Goal: Task Accomplishment & Management: Manage account settings

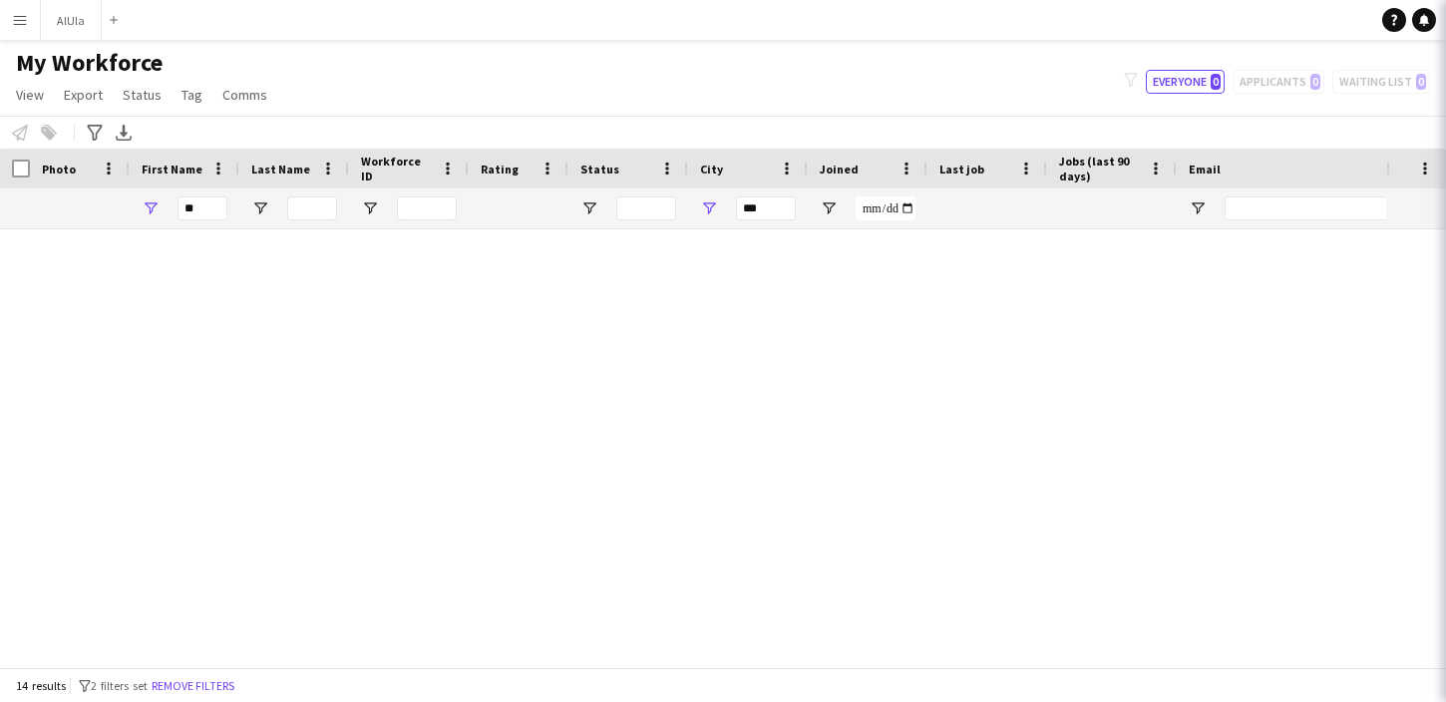
scroll to position [344, 0]
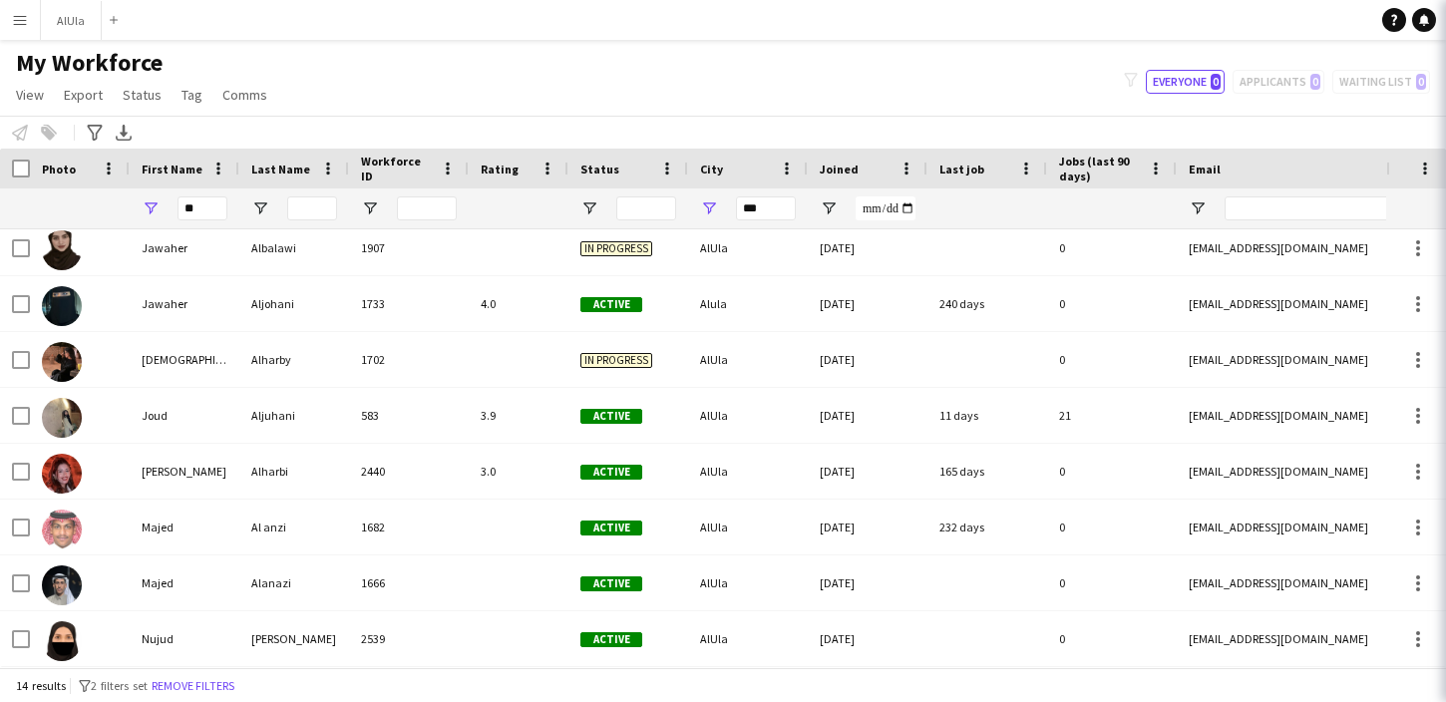
type input "***"
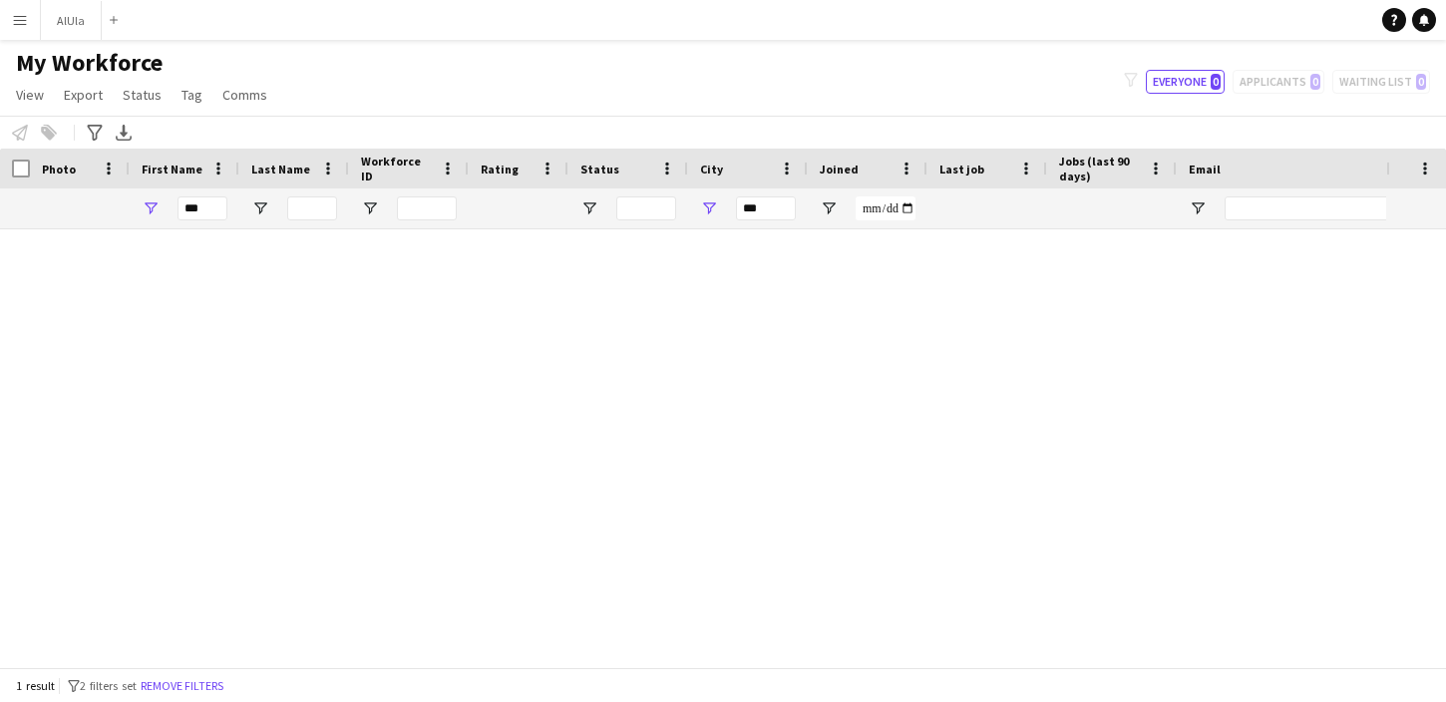
scroll to position [0, 0]
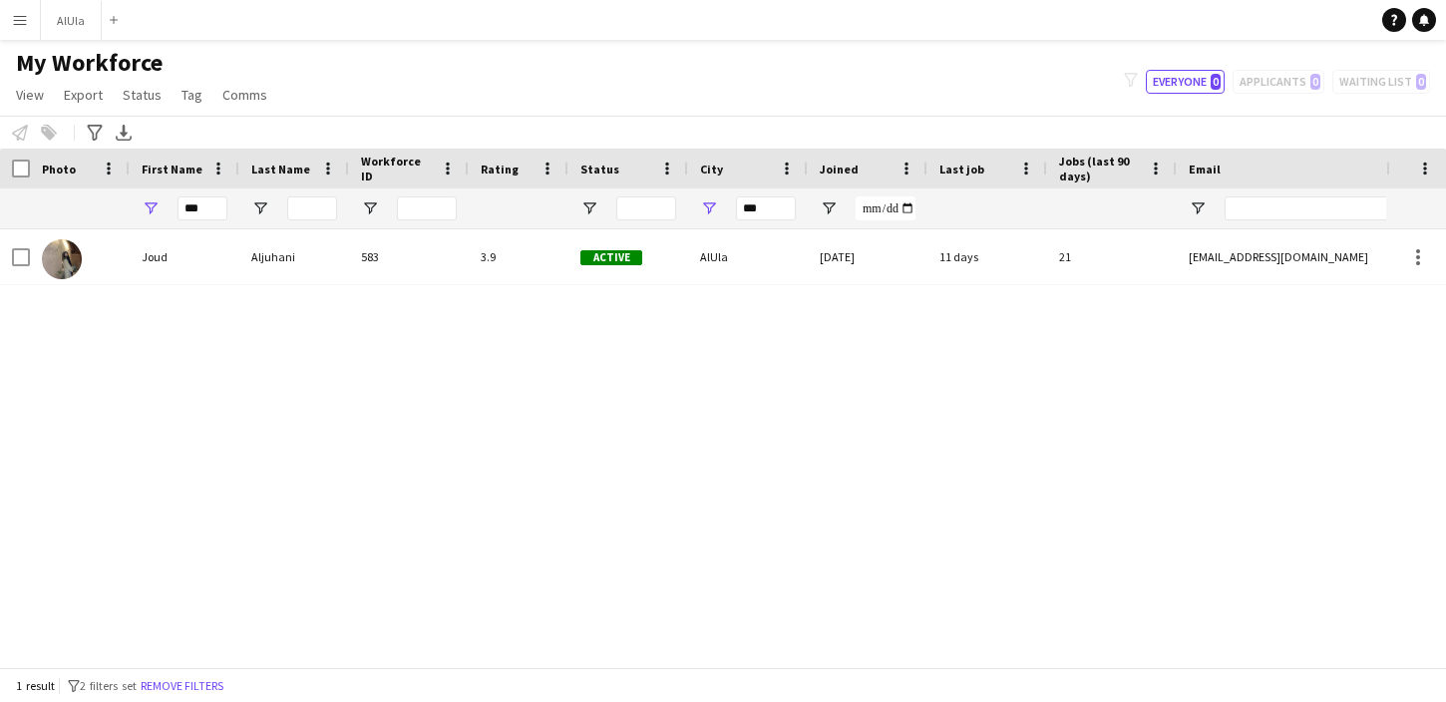
click at [208, 209] on input "***" at bounding box center [202, 208] width 50 height 24
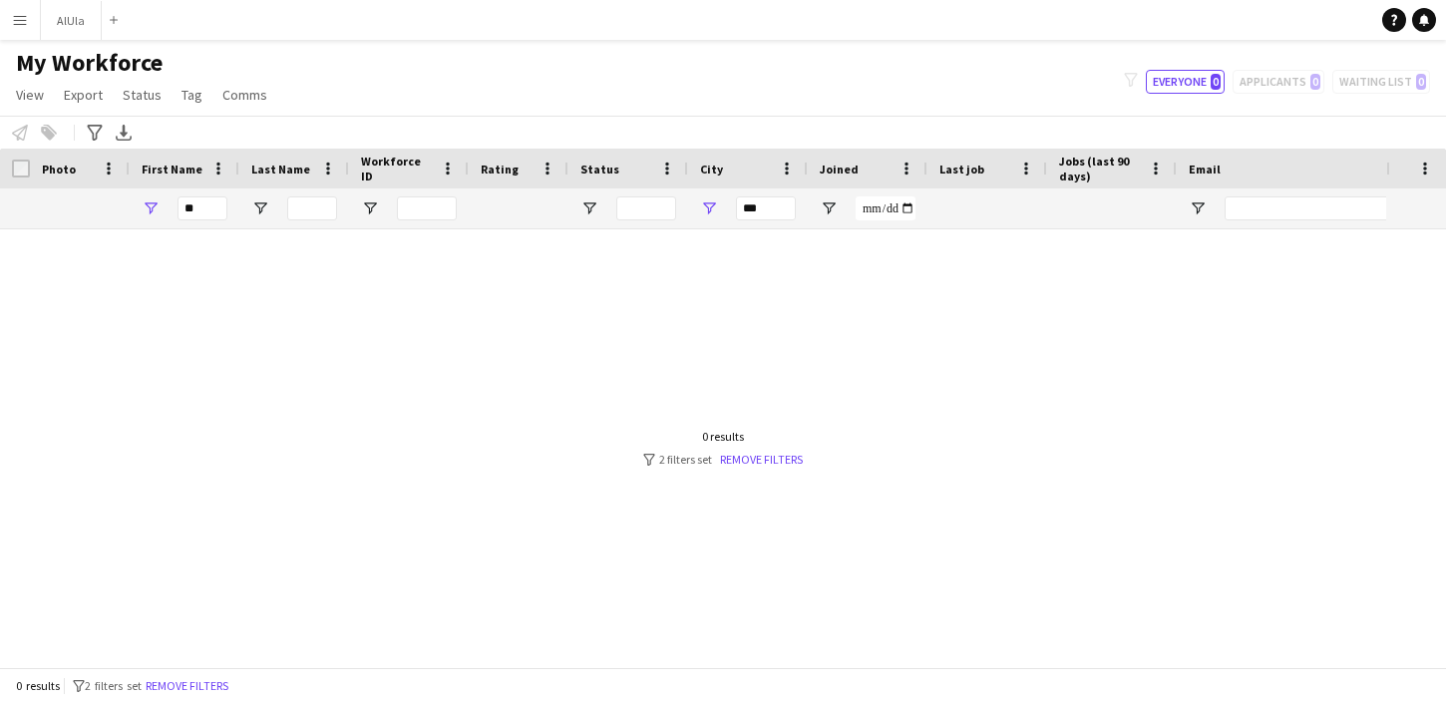
type input "*"
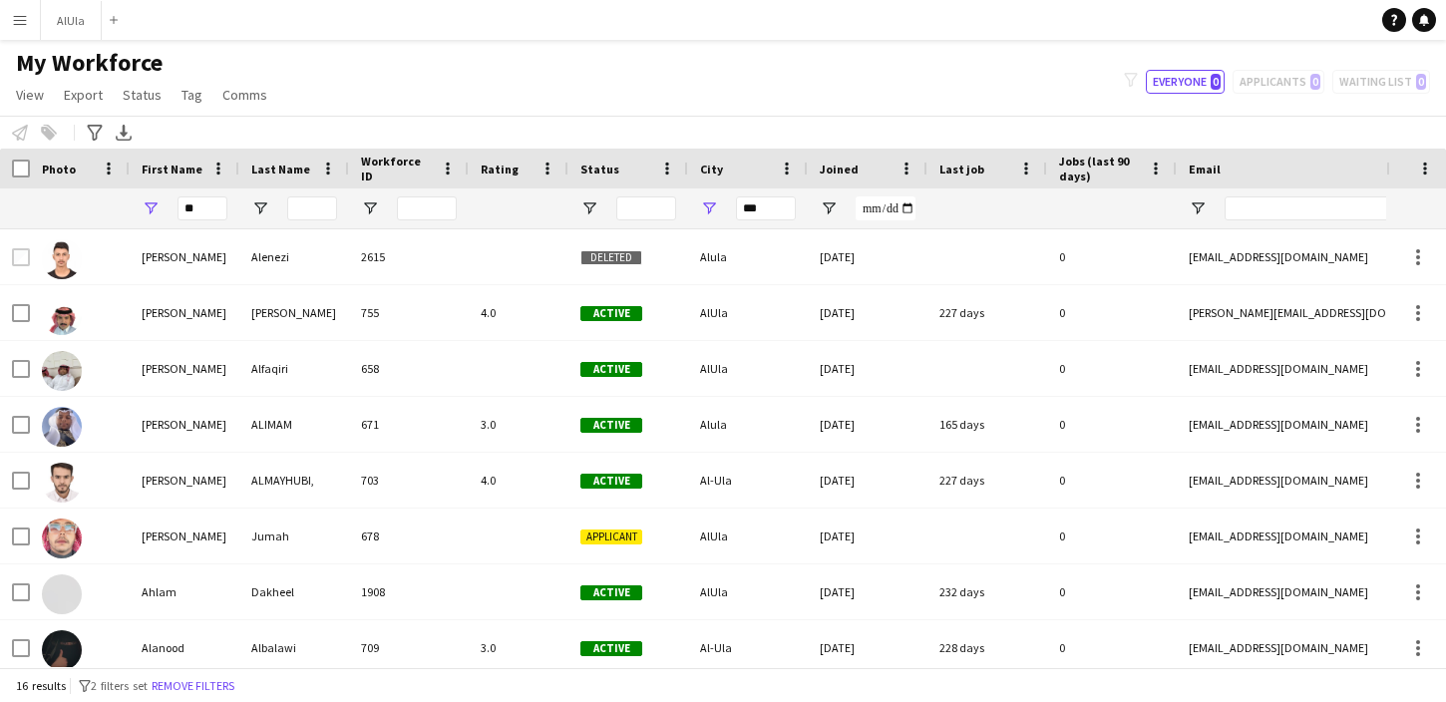
type input "*"
click at [744, 213] on input "***" at bounding box center [766, 208] width 60 height 24
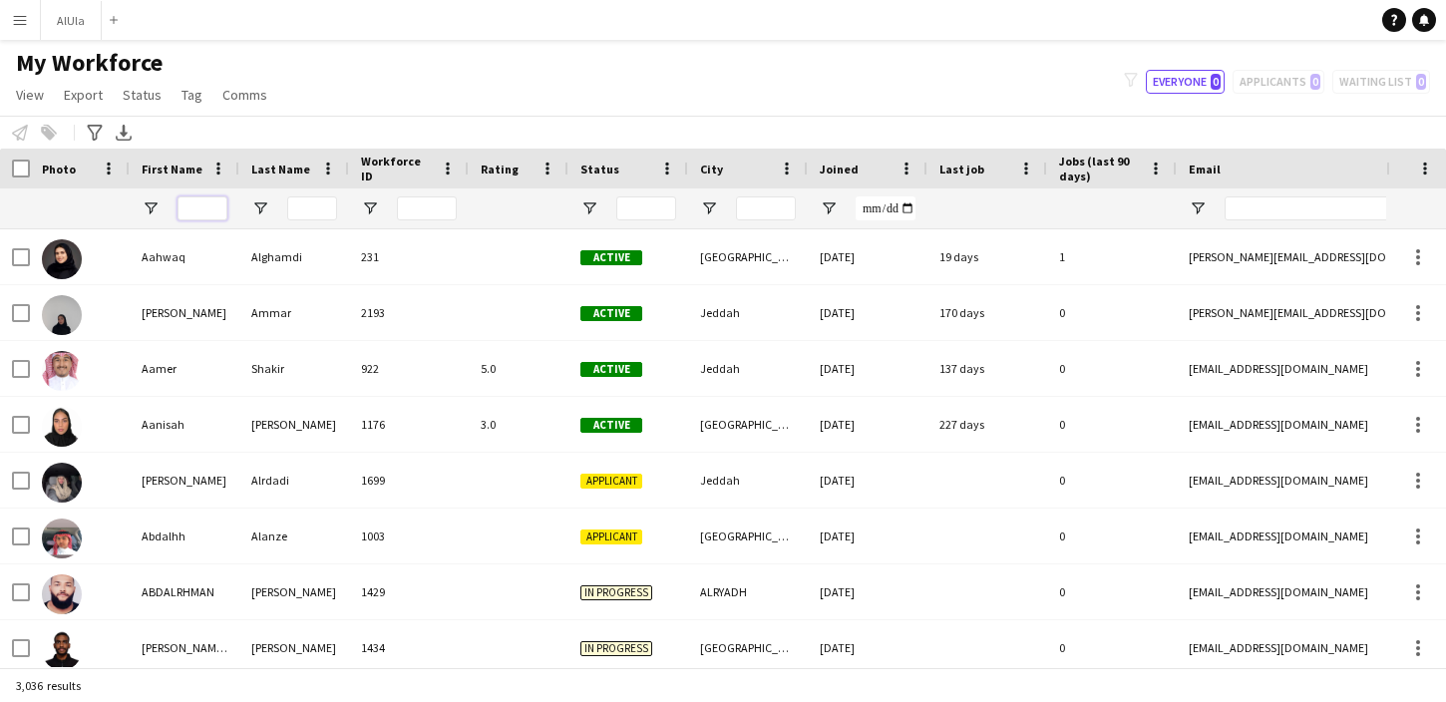
click at [198, 212] on input "First Name Filter Input" at bounding box center [202, 208] width 50 height 24
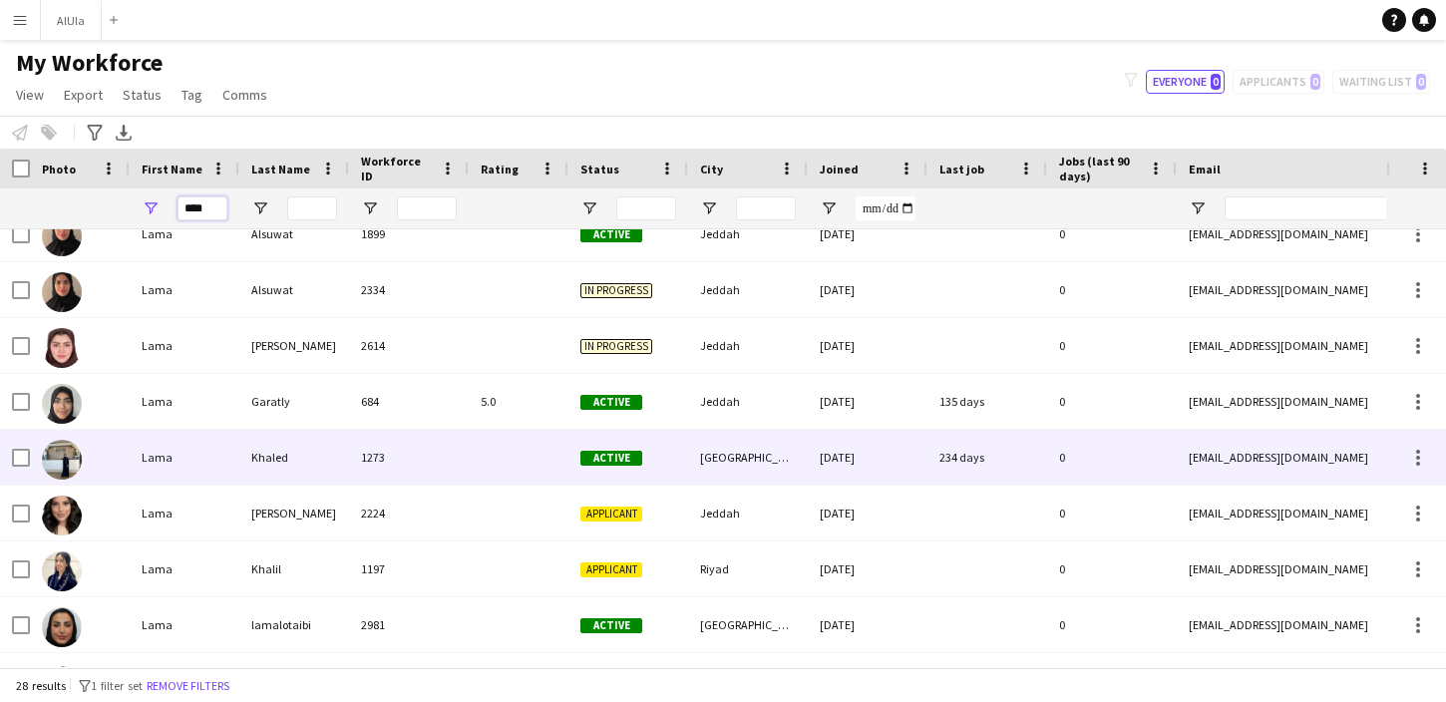
type input "****"
click at [222, 450] on div "Lama" at bounding box center [185, 457] width 110 height 55
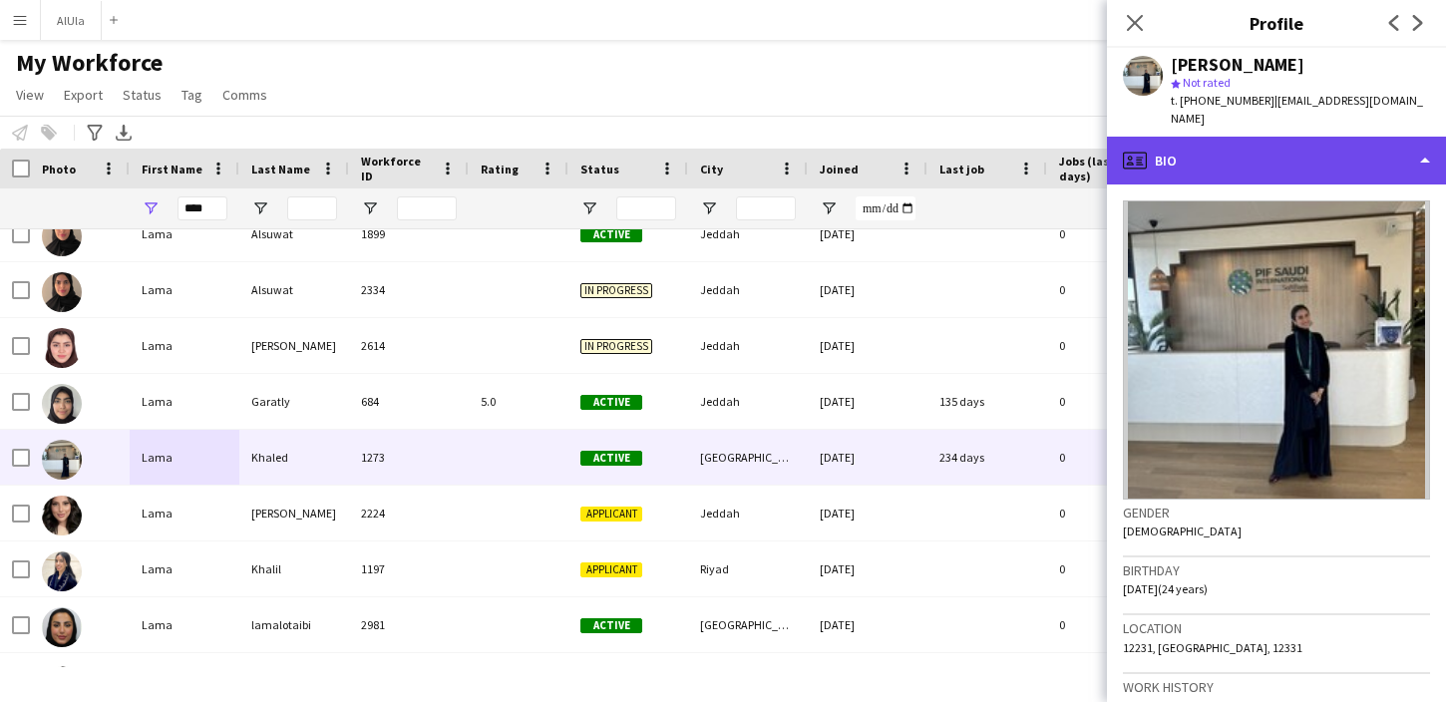
click at [1244, 143] on div "profile Bio" at bounding box center [1276, 161] width 339 height 48
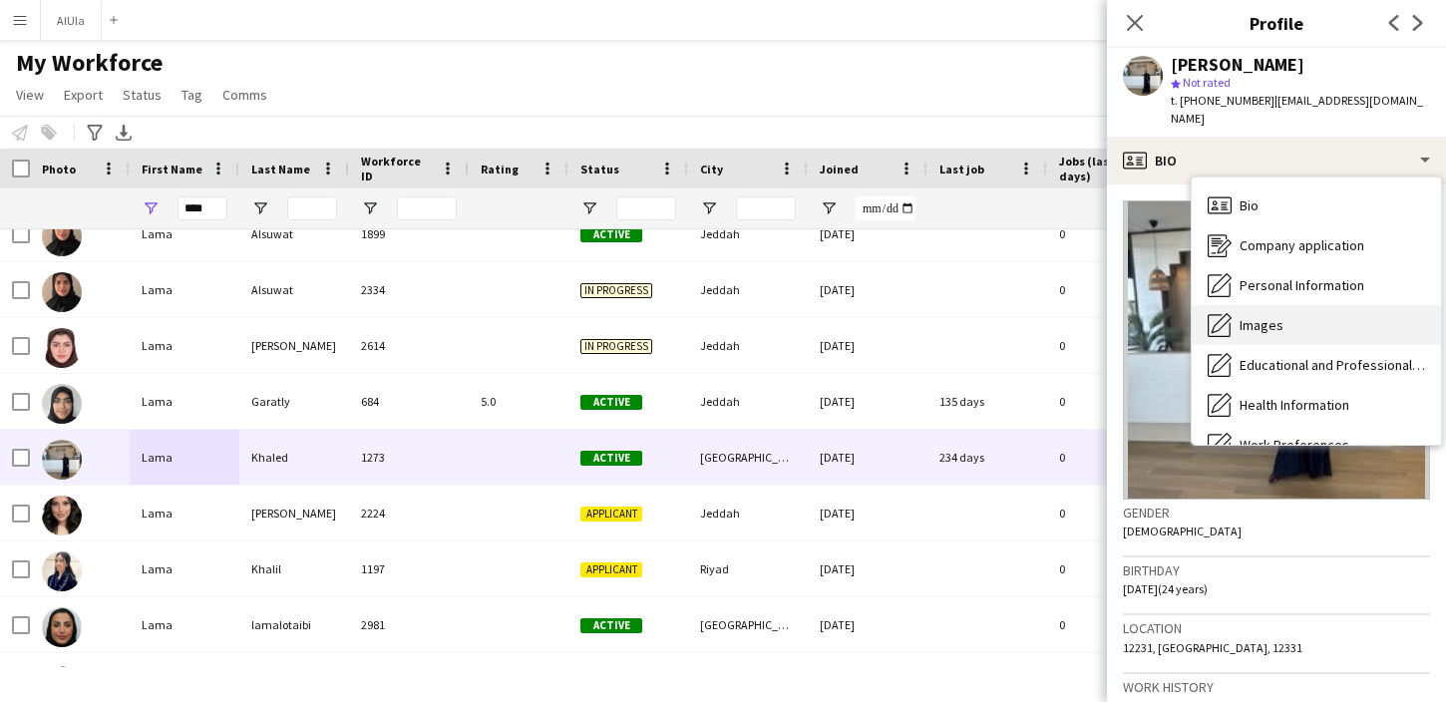
click at [1249, 305] on div "Images Images" at bounding box center [1316, 325] width 249 height 40
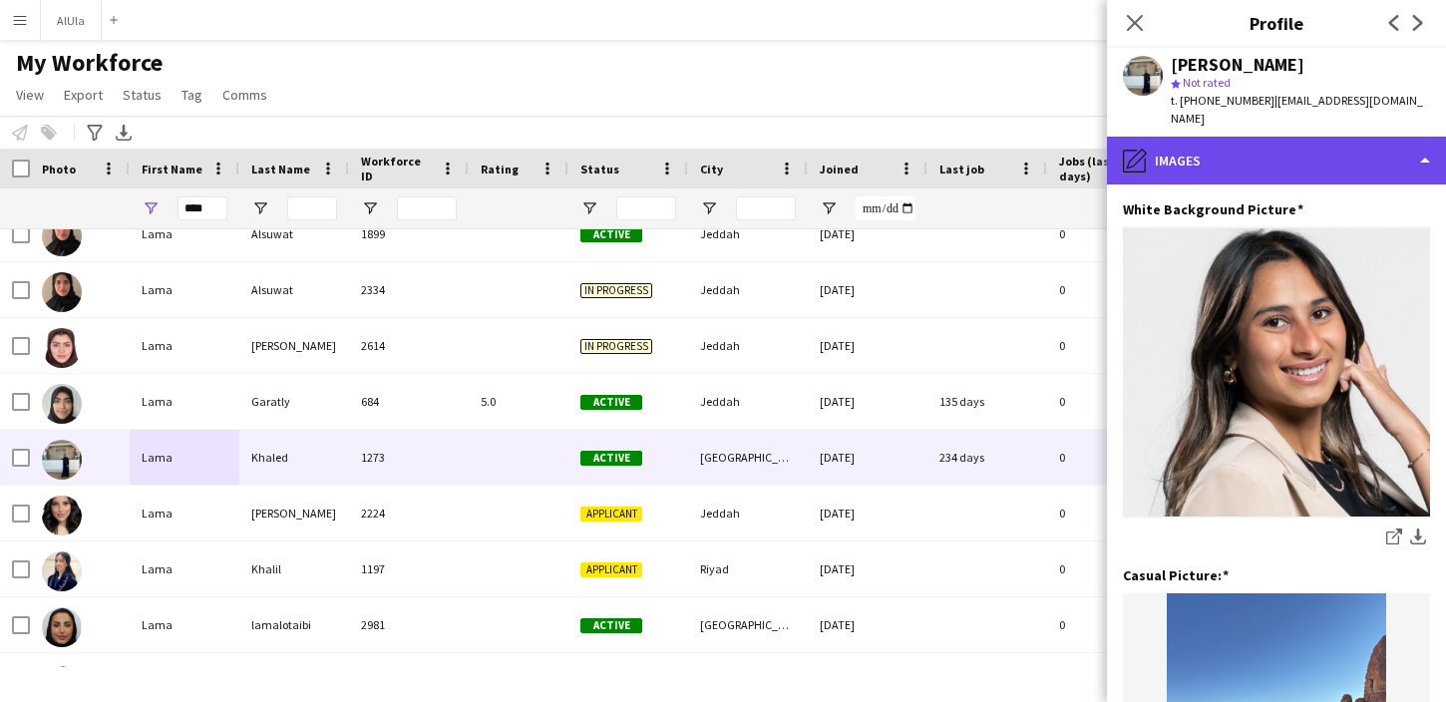
click at [1211, 145] on div "pencil4 Images" at bounding box center [1276, 161] width 339 height 48
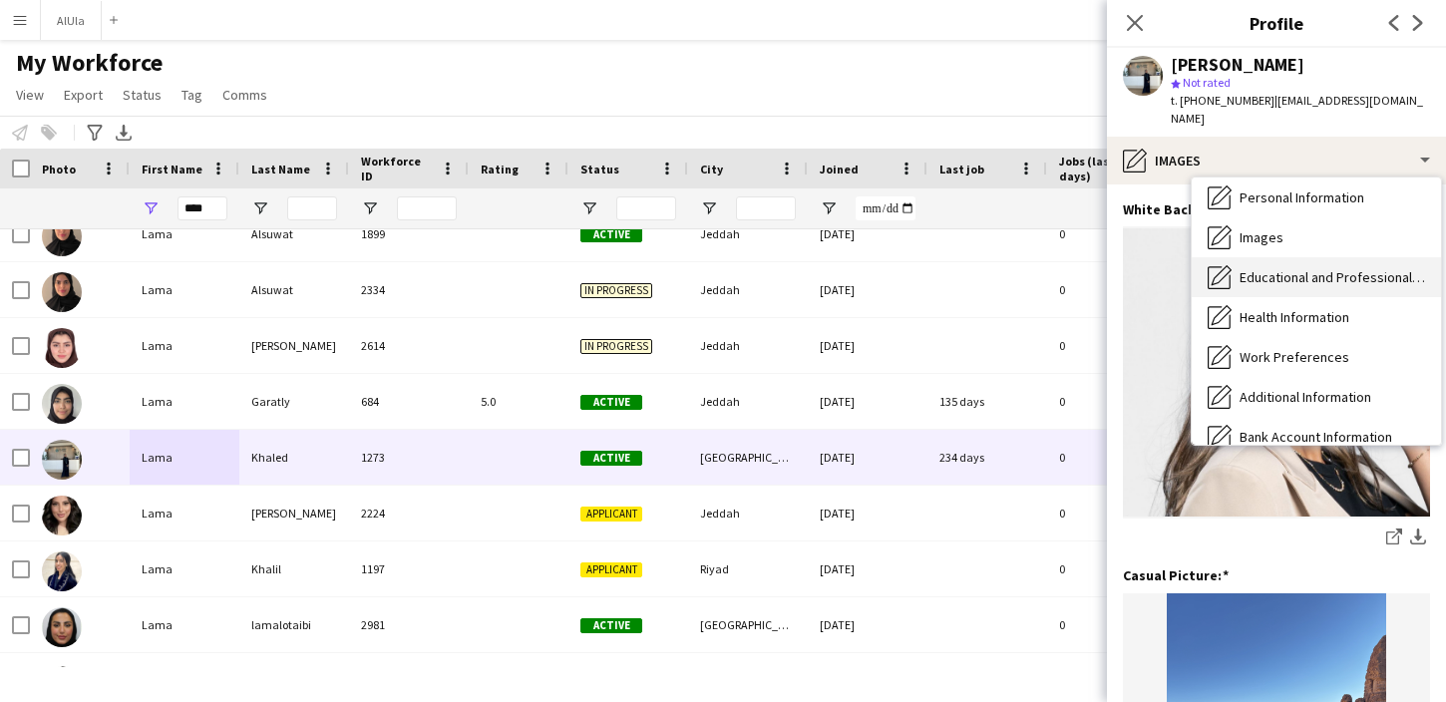
click at [1259, 268] on div "Educational and Professional Background Educational and Professional Background" at bounding box center [1316, 277] width 249 height 40
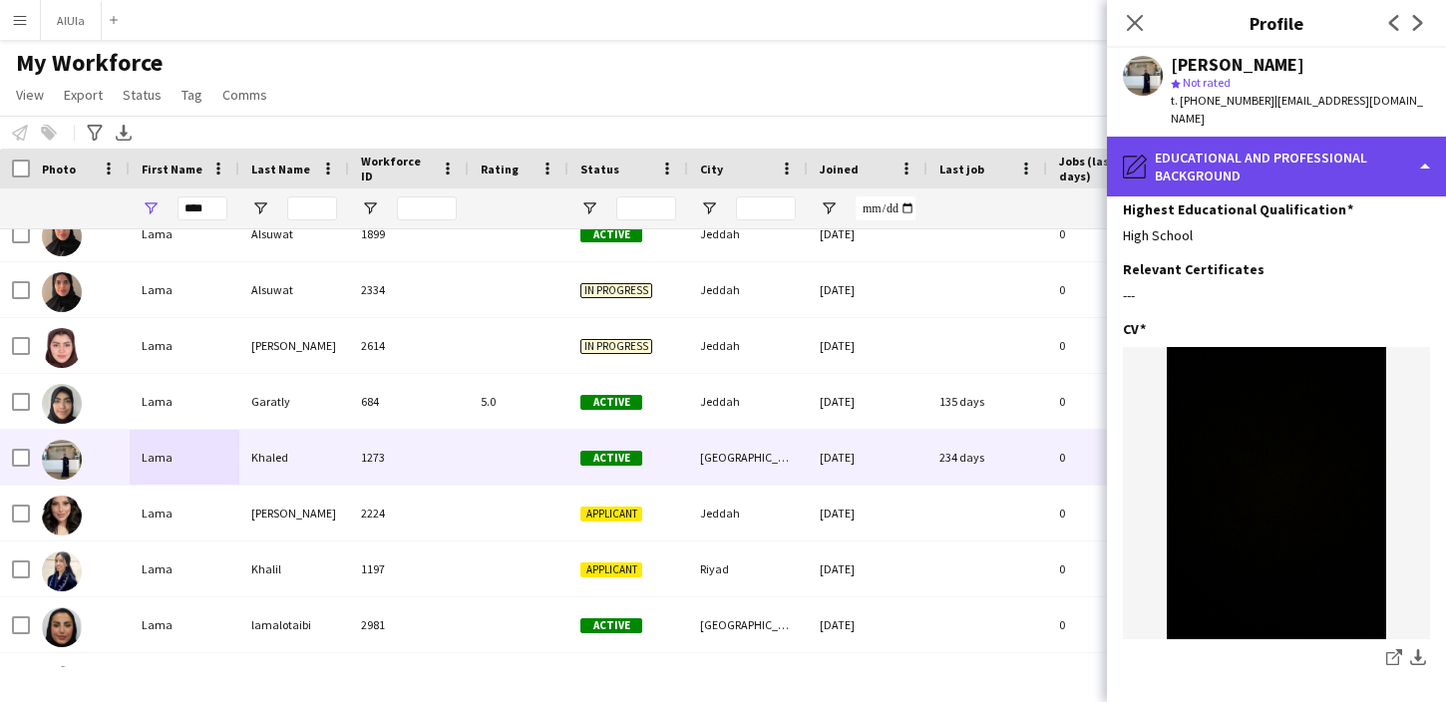
click at [1183, 151] on div "pencil4 Educational and Professional Background" at bounding box center [1276, 167] width 339 height 60
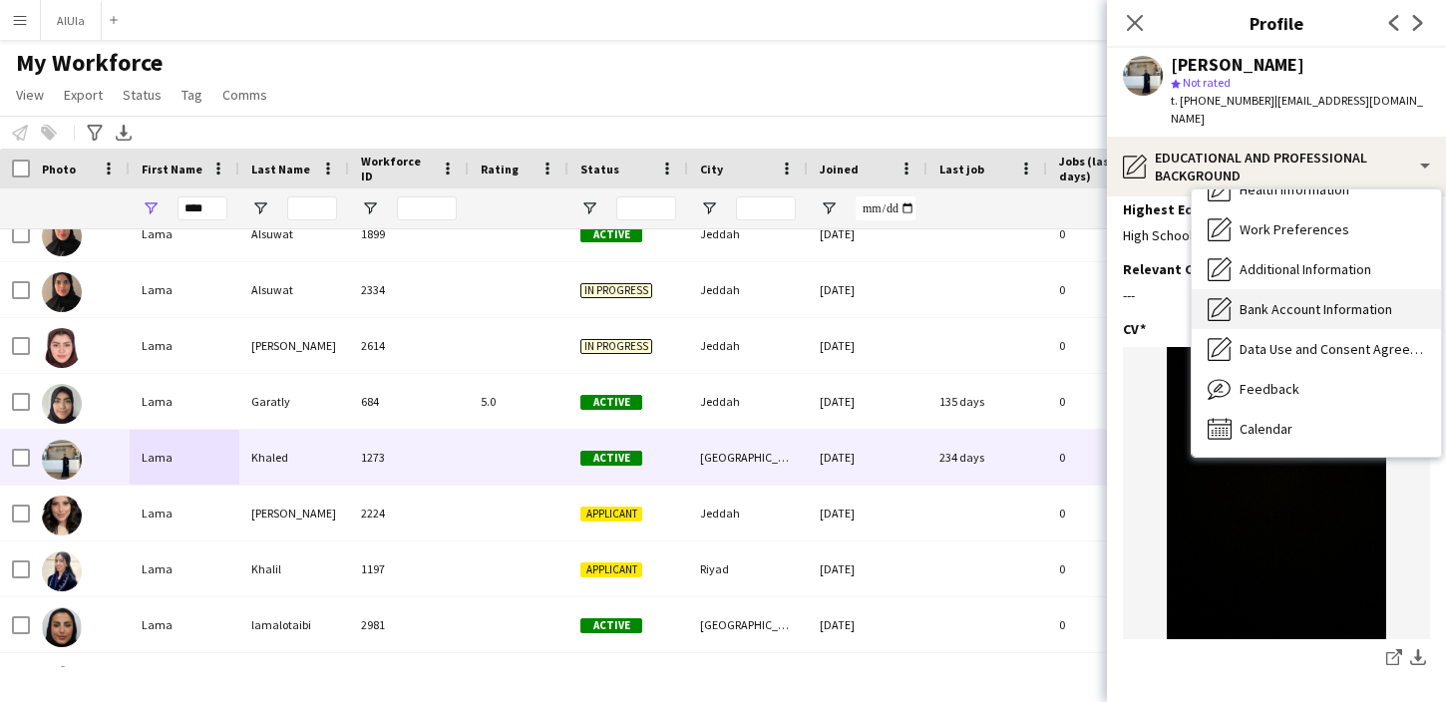
click at [1258, 300] on span "Bank Account Information" at bounding box center [1315, 309] width 153 height 18
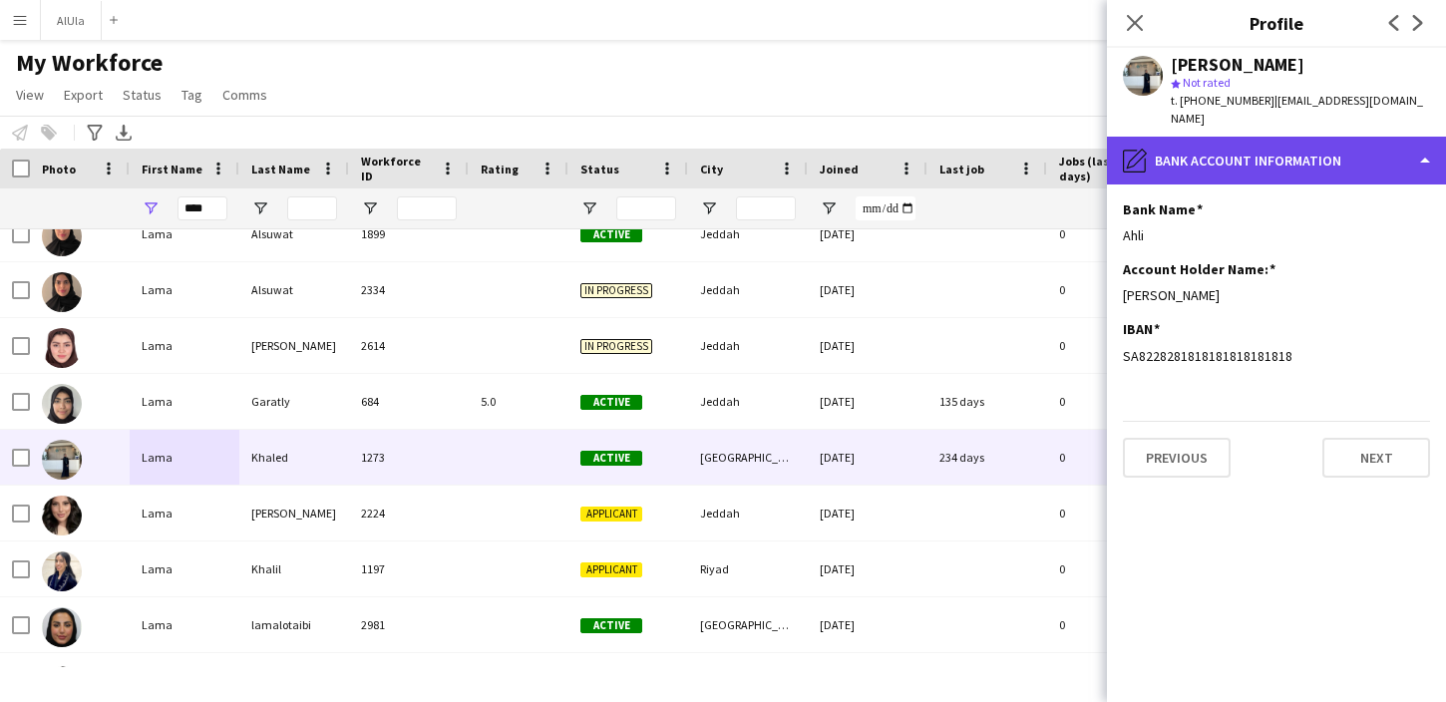
click at [1260, 145] on div "pencil4 Bank Account Information" at bounding box center [1276, 161] width 339 height 48
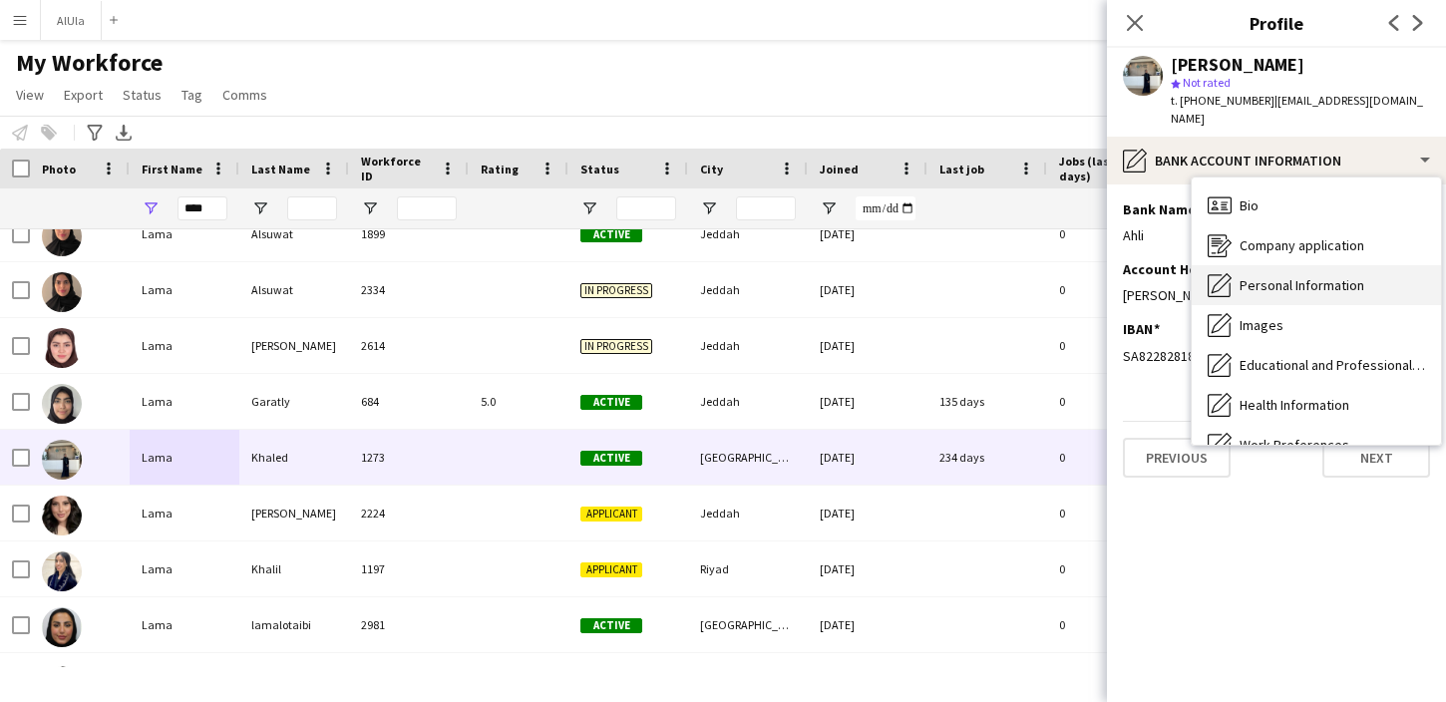
click at [1268, 284] on div "Personal Information Personal Information" at bounding box center [1316, 285] width 249 height 40
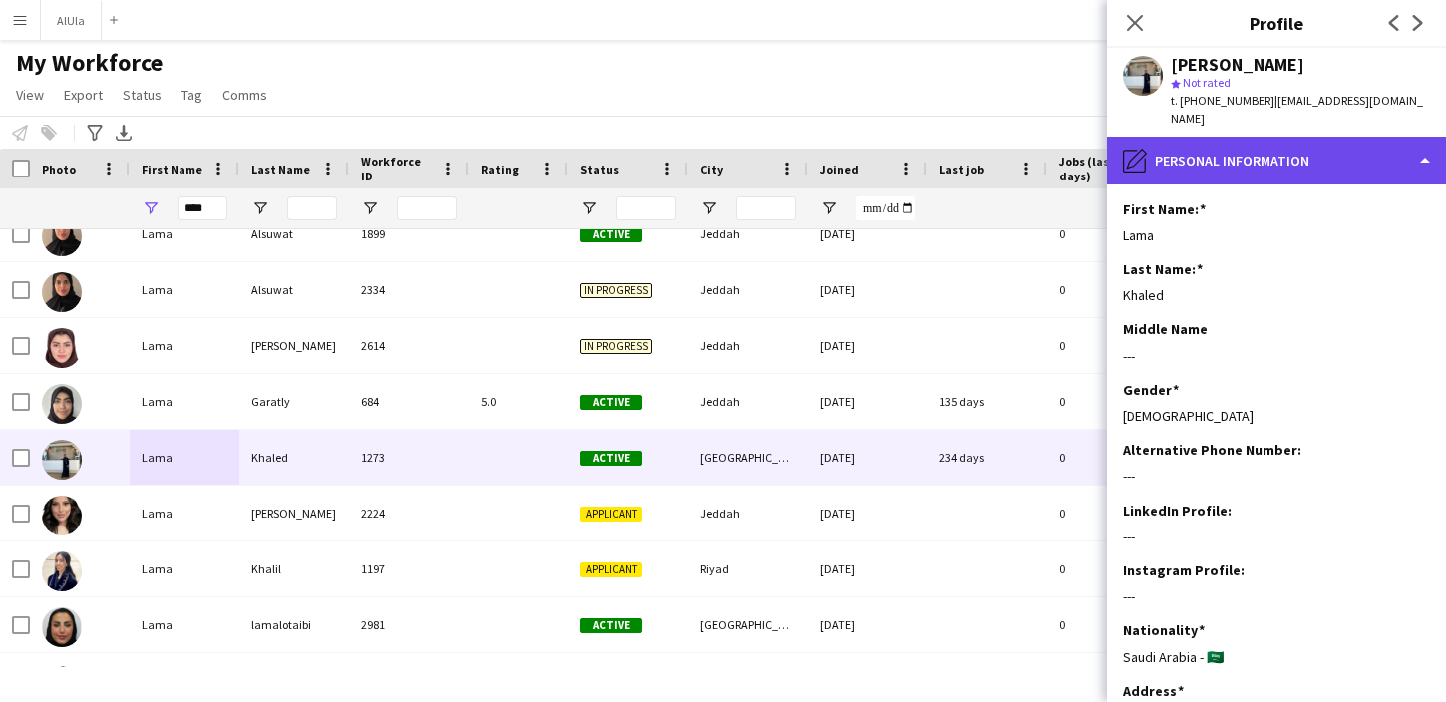
click at [1256, 137] on div "pencil4 Personal Information" at bounding box center [1276, 161] width 339 height 48
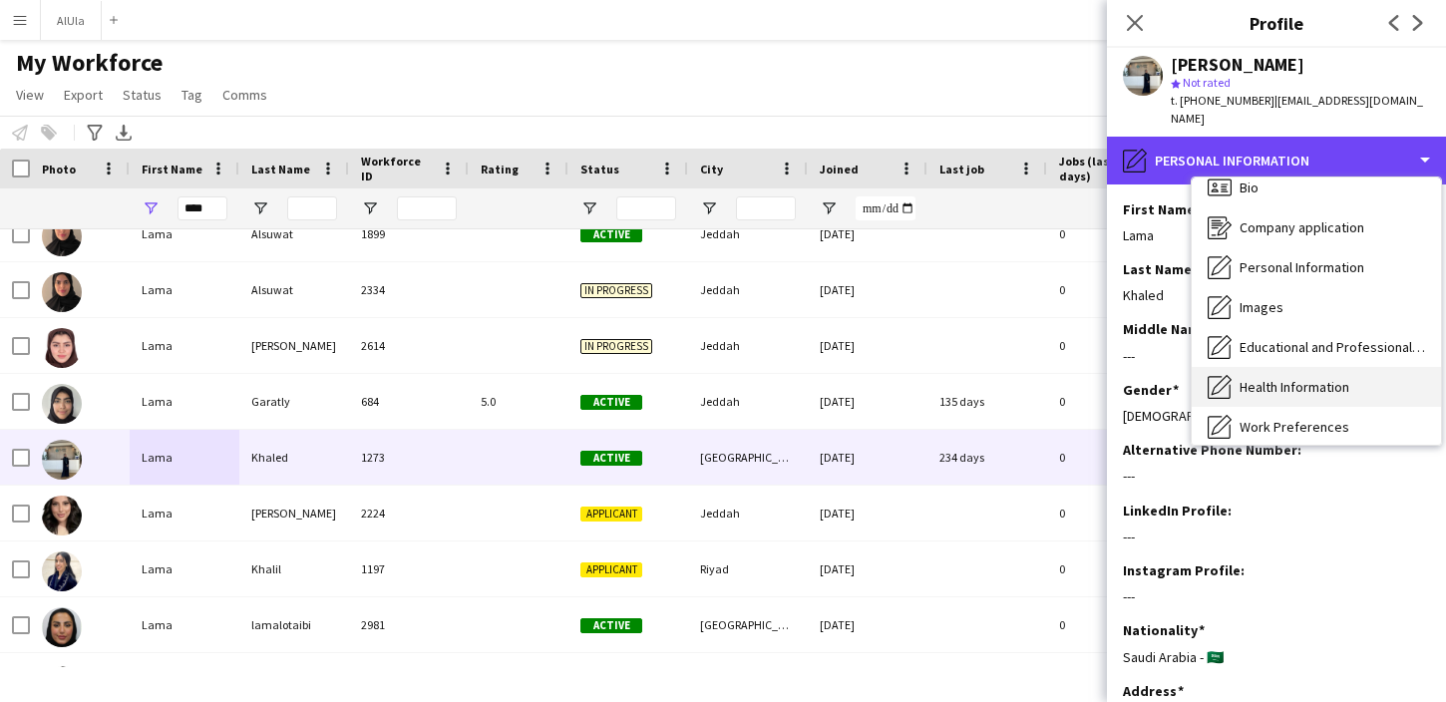
scroll to position [22, 0]
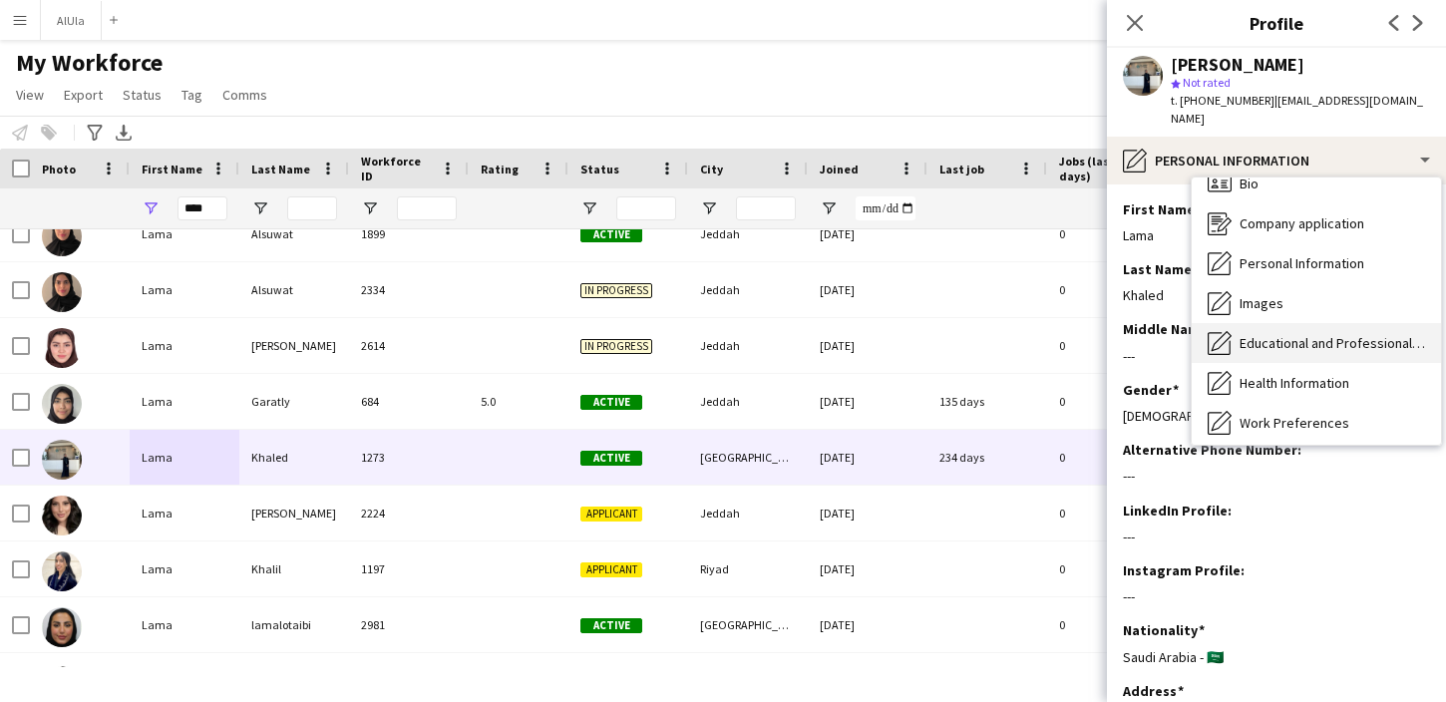
click at [1270, 334] on span "Educational and Professional Background" at bounding box center [1331, 343] width 185 height 18
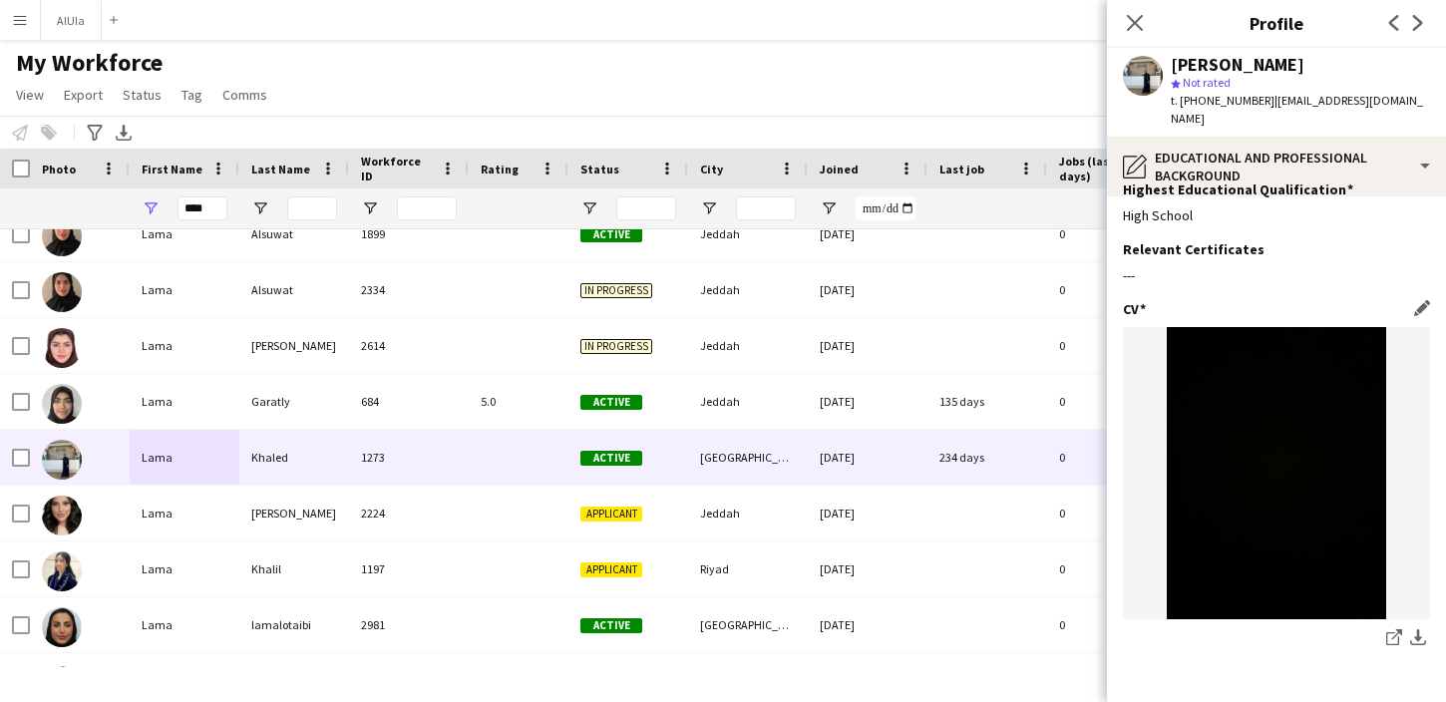
scroll to position [21, 0]
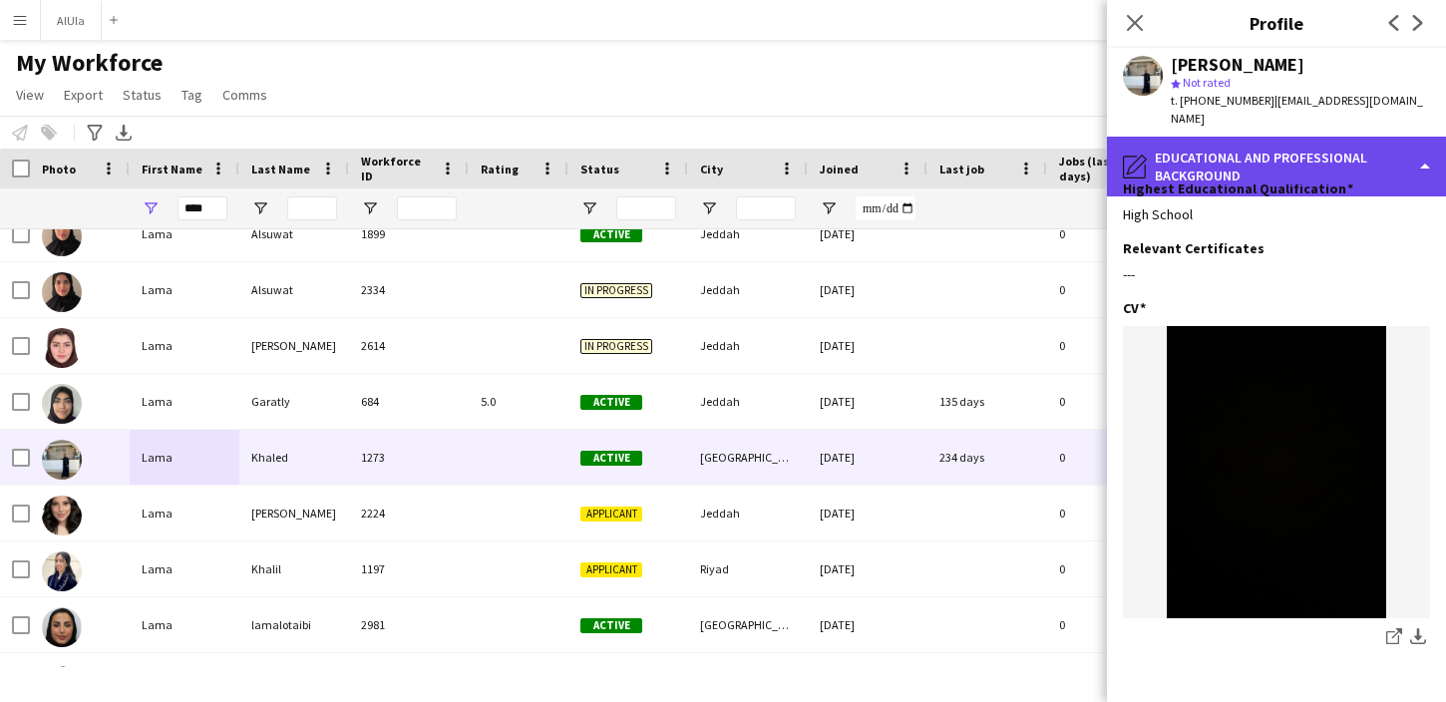
click at [1277, 147] on div "pencil4 Educational and Professional Background" at bounding box center [1276, 167] width 339 height 60
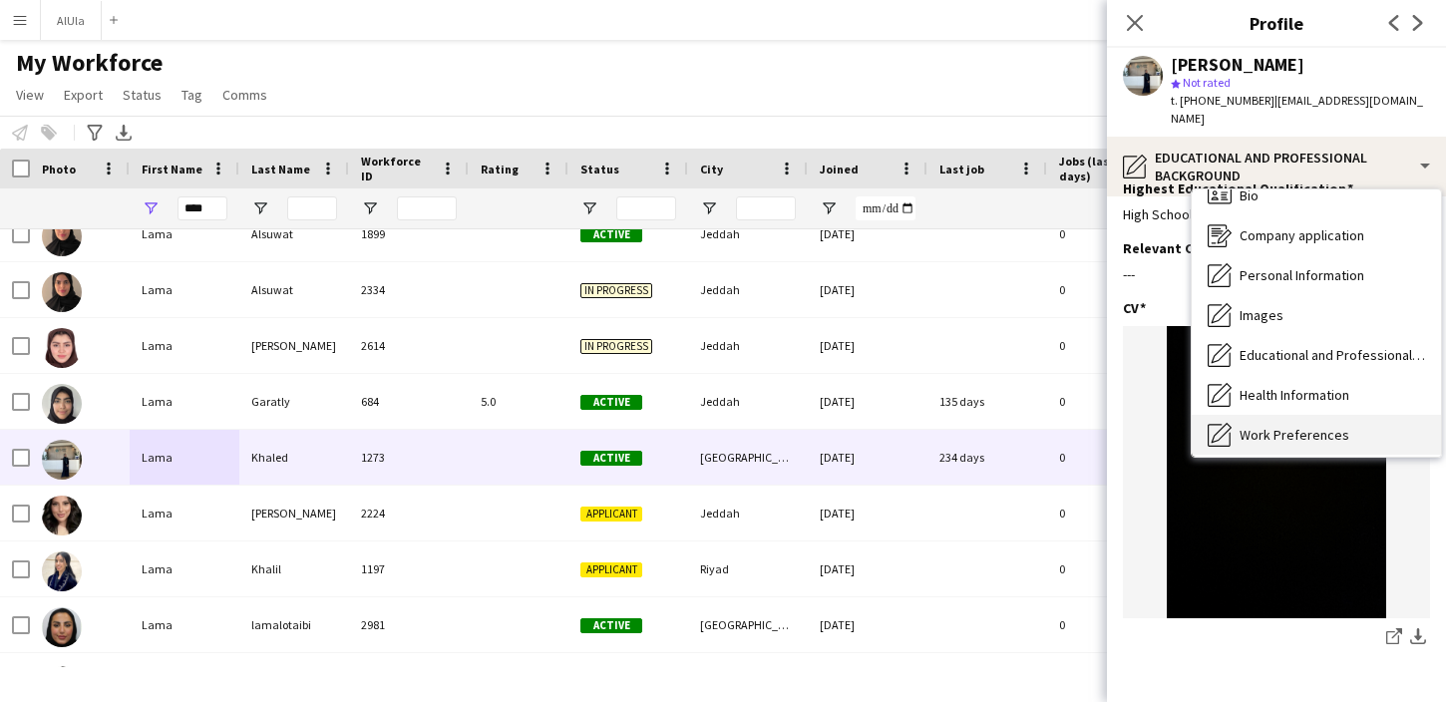
click at [1273, 415] on div "Work Preferences Work Preferences" at bounding box center [1316, 435] width 249 height 40
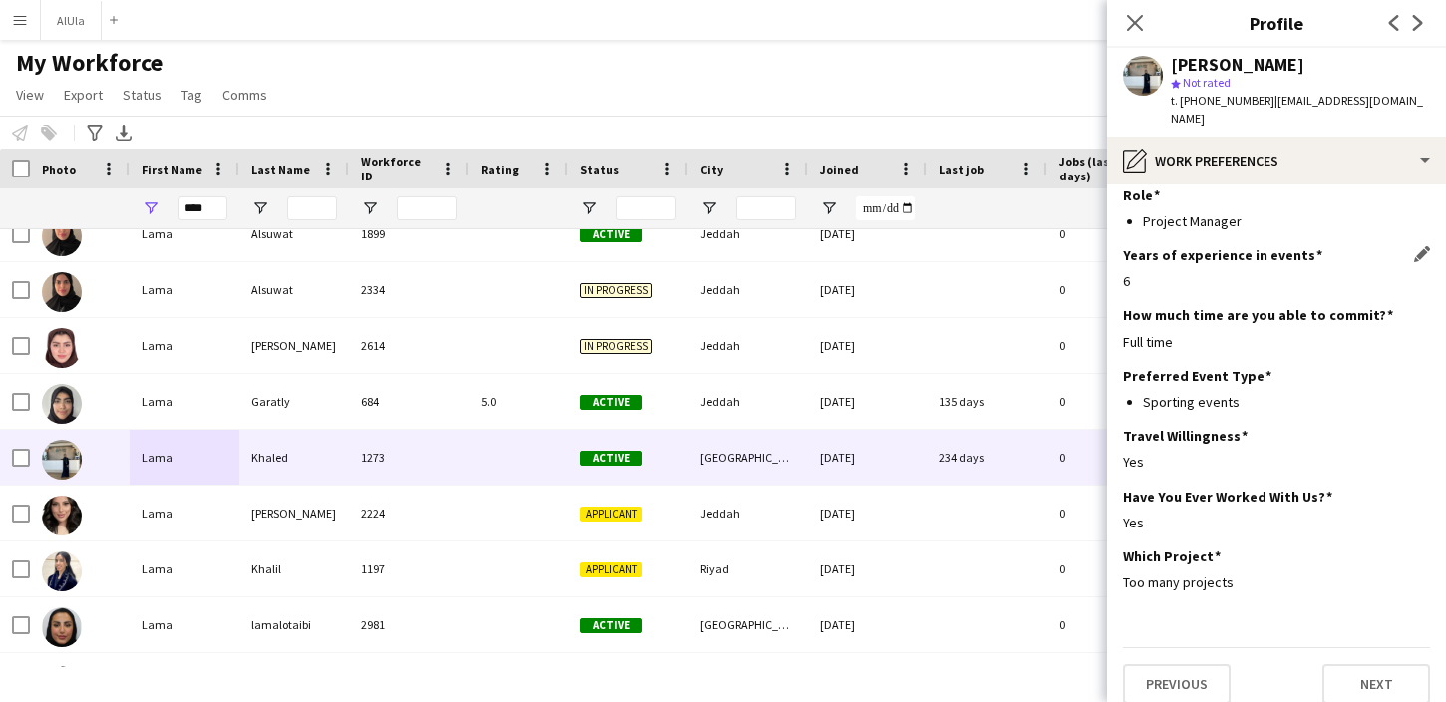
scroll to position [0, 0]
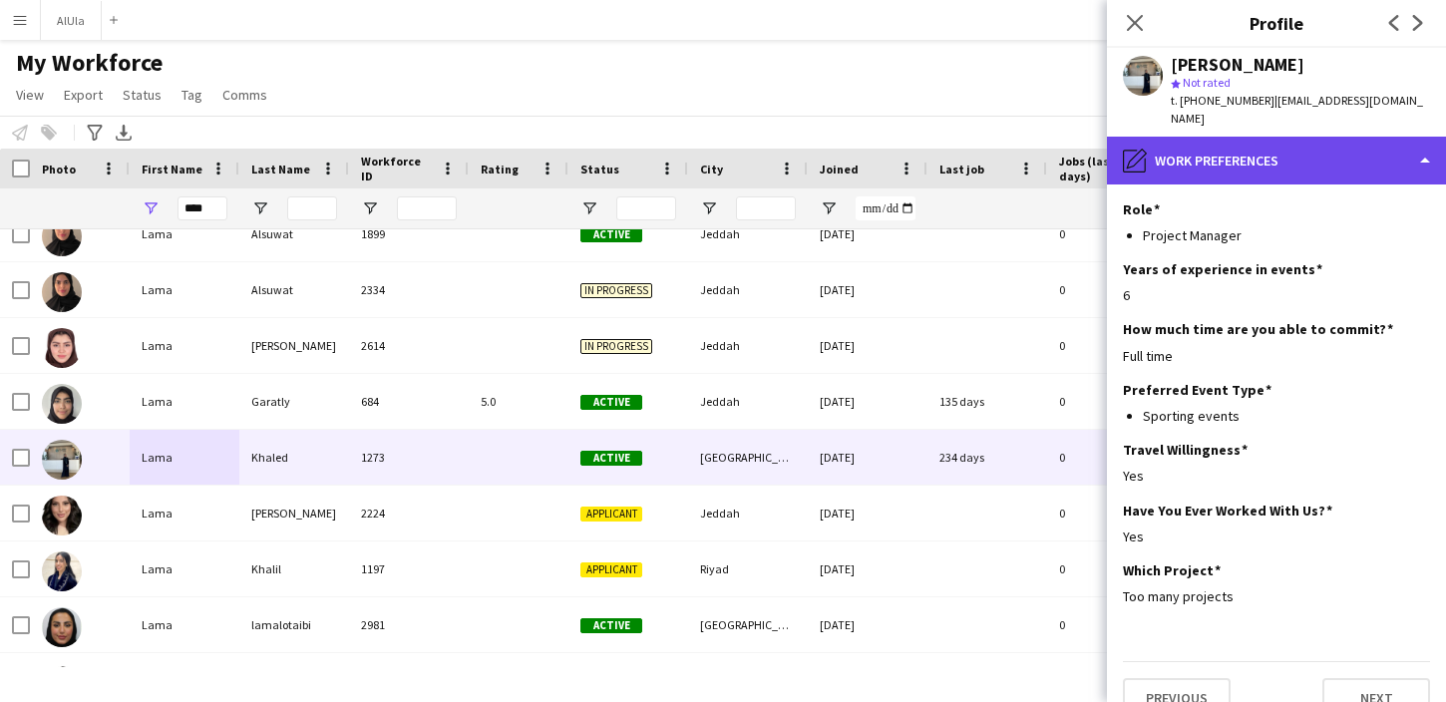
click at [1237, 145] on div "pencil4 Work Preferences" at bounding box center [1276, 161] width 339 height 48
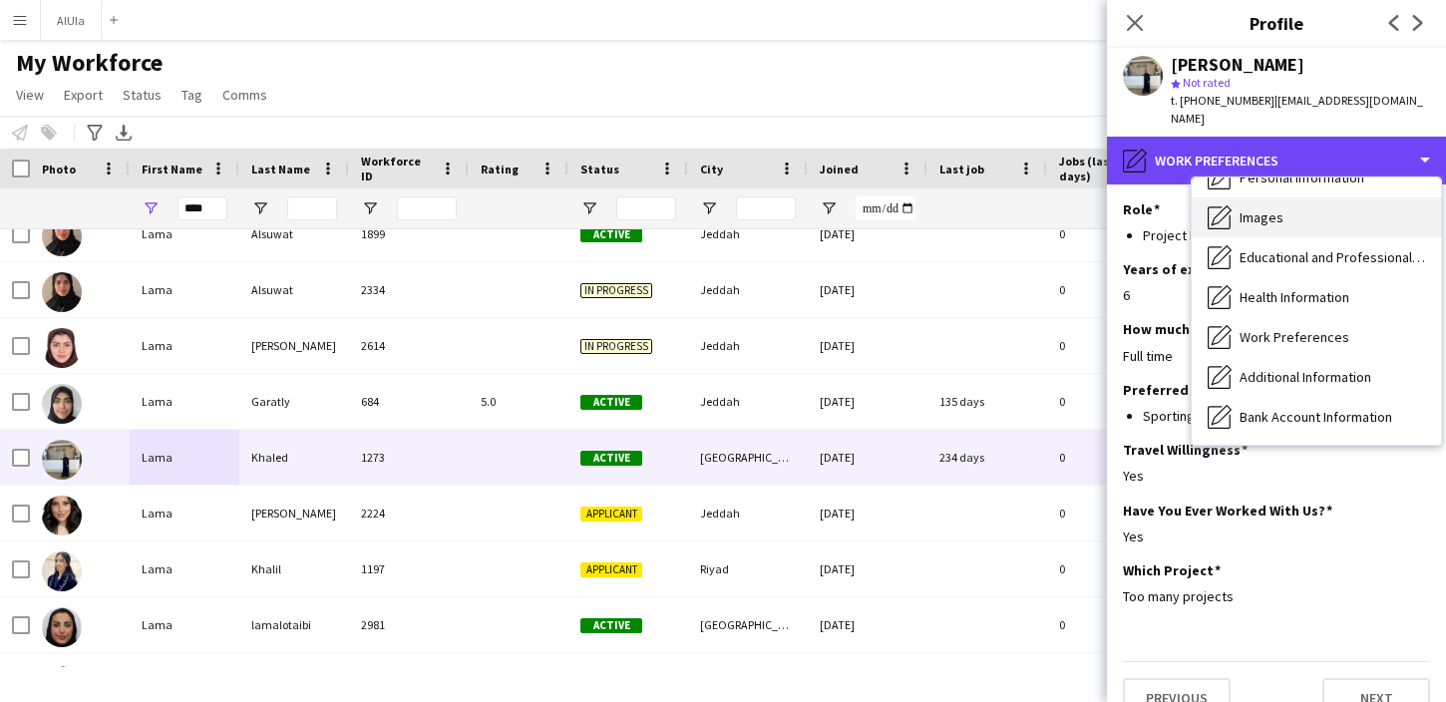
scroll to position [112, 0]
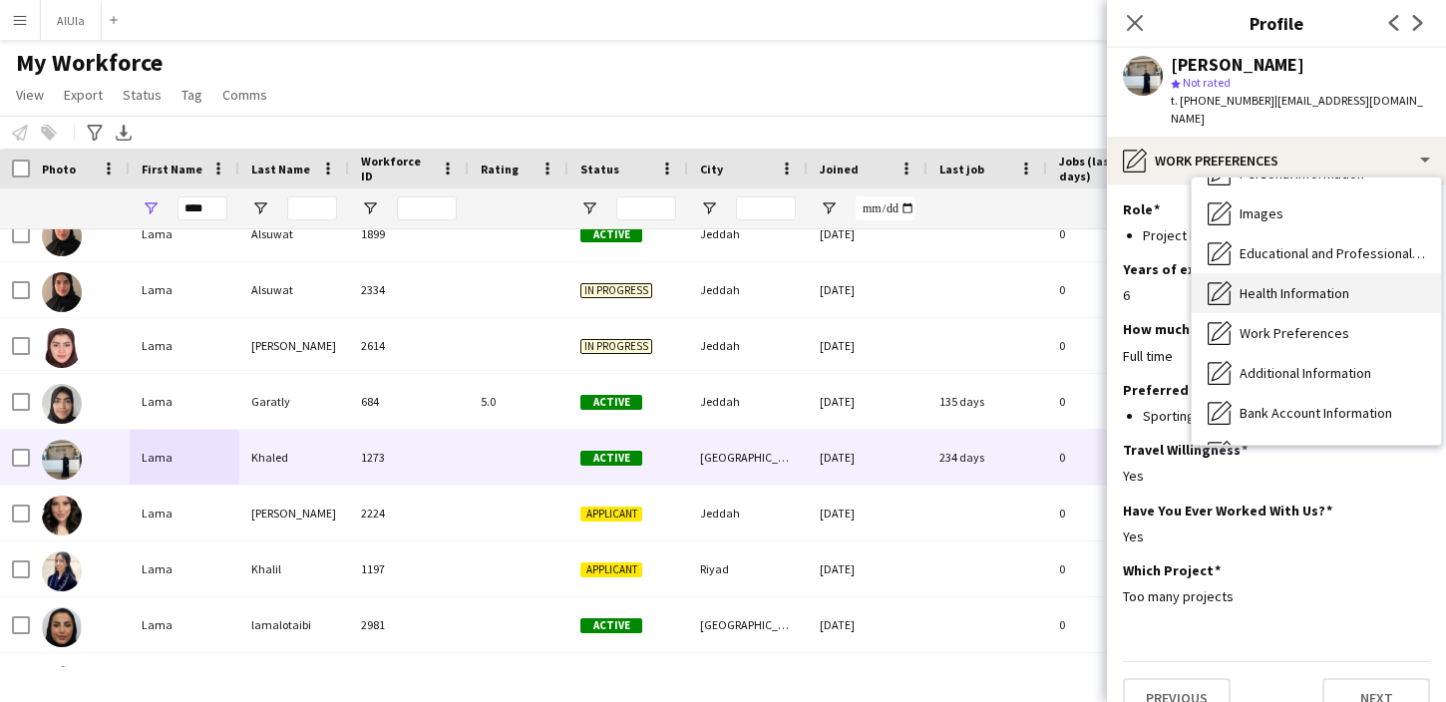
click at [1274, 284] on span "Health Information" at bounding box center [1294, 293] width 110 height 18
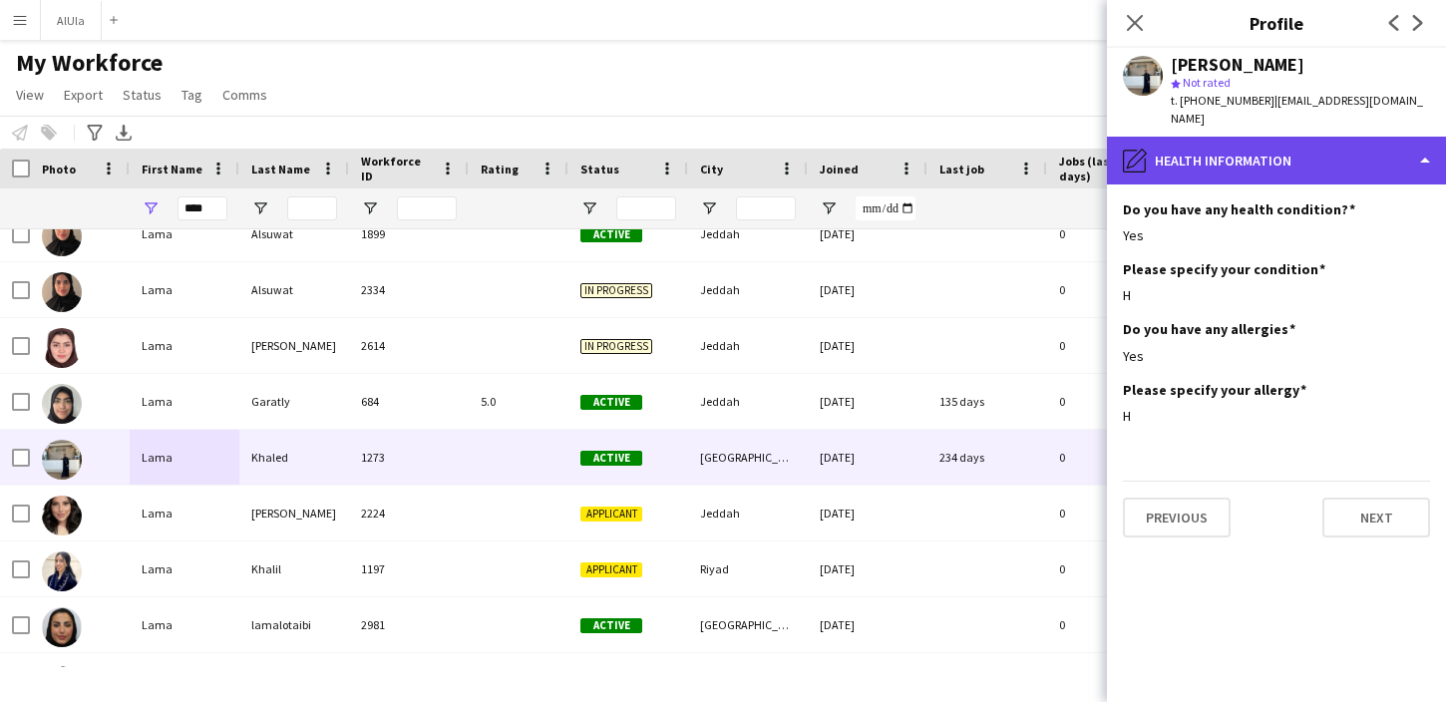
click at [1257, 143] on div "pencil4 Health Information" at bounding box center [1276, 161] width 339 height 48
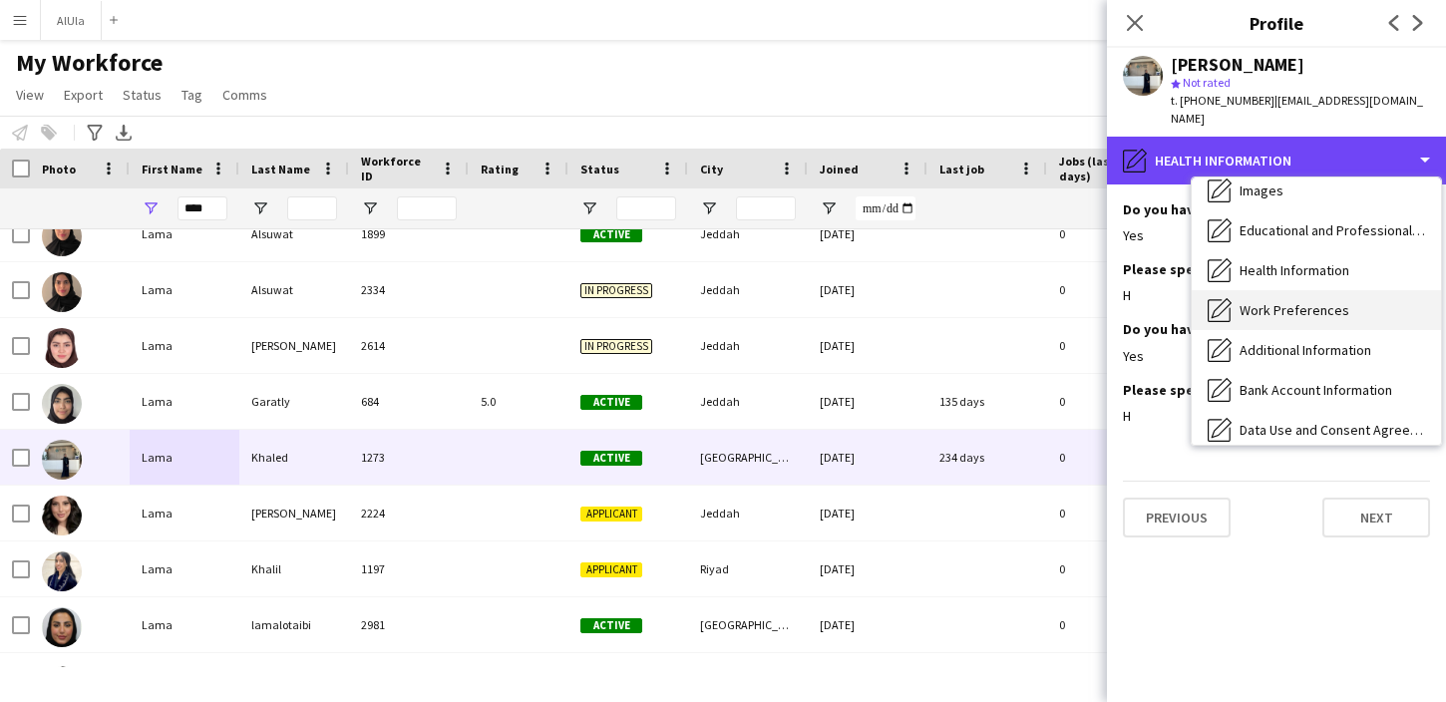
scroll to position [161, 0]
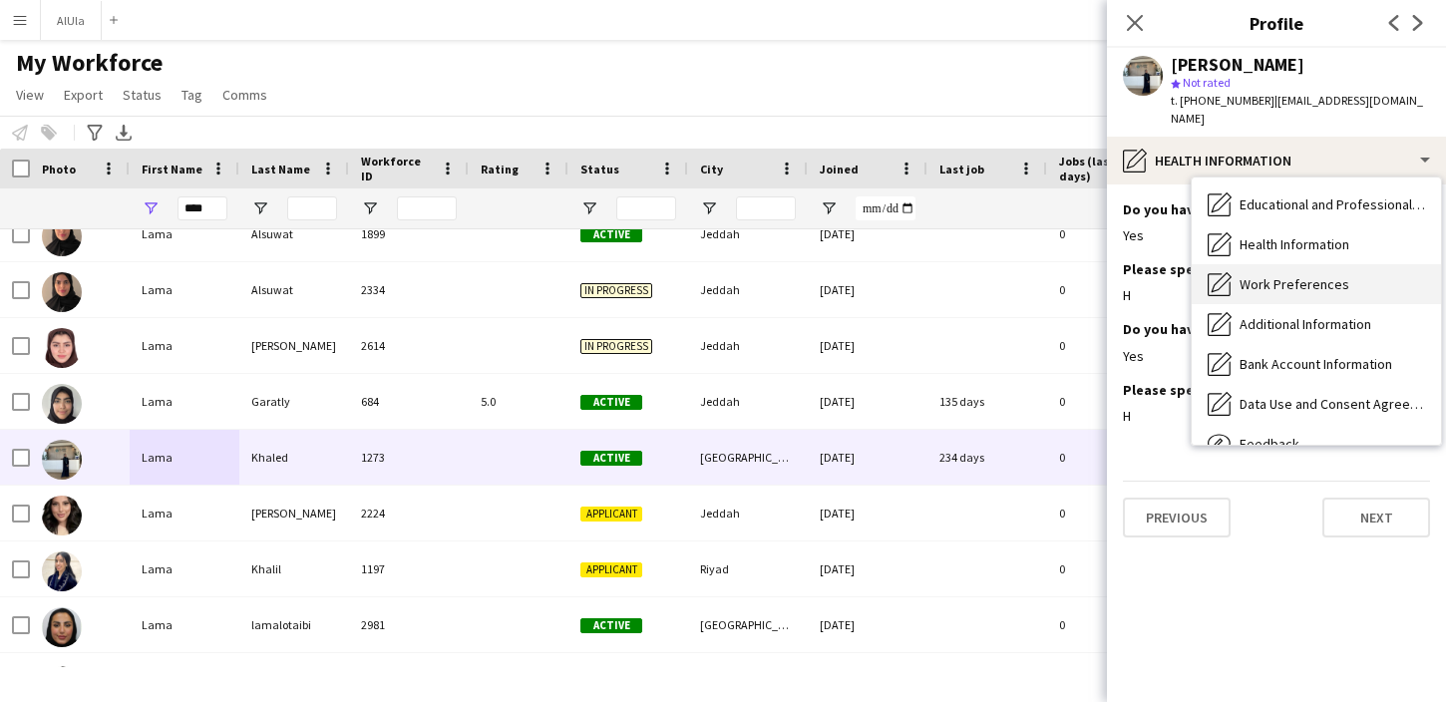
click at [1284, 304] on div "Additional Information Additional Information" at bounding box center [1316, 324] width 249 height 40
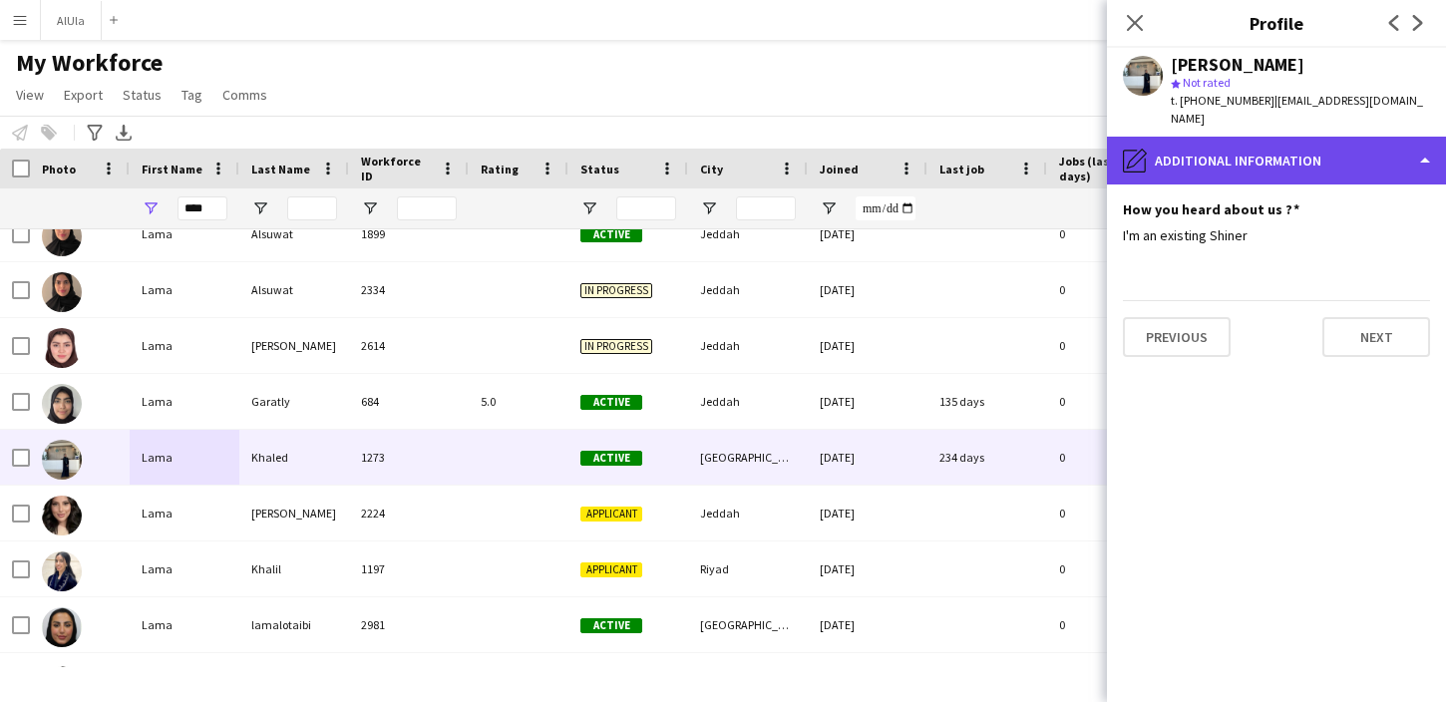
click at [1272, 158] on div "pencil4 Additional Information" at bounding box center [1276, 161] width 339 height 48
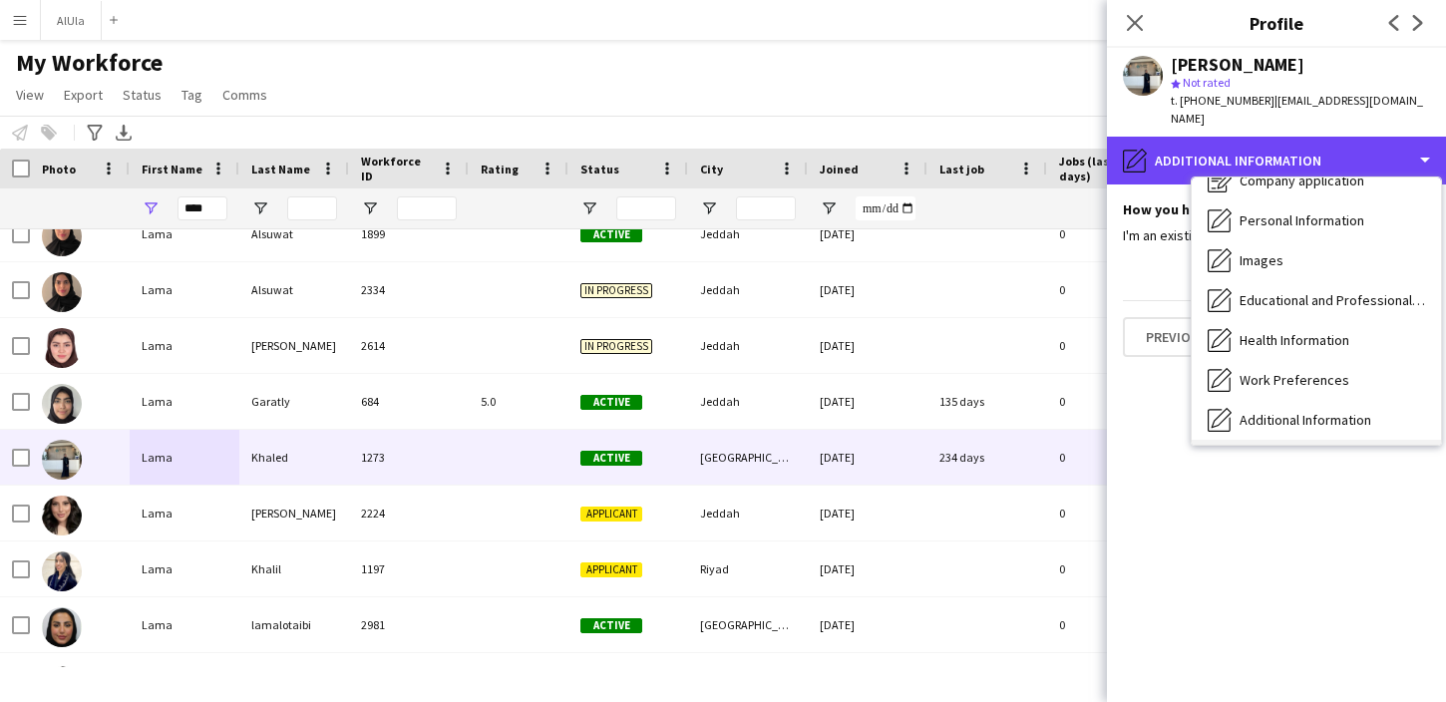
scroll to position [0, 0]
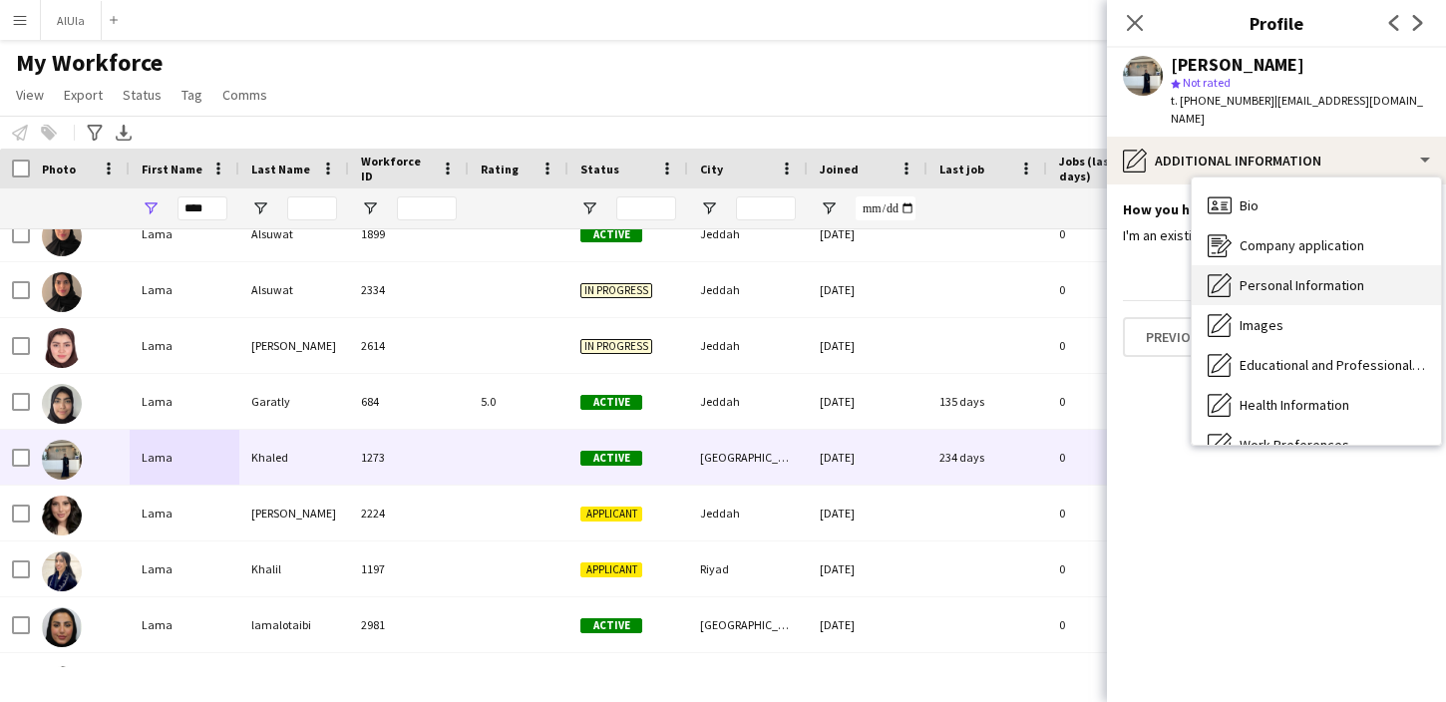
click at [1289, 276] on span "Personal Information" at bounding box center [1301, 285] width 125 height 18
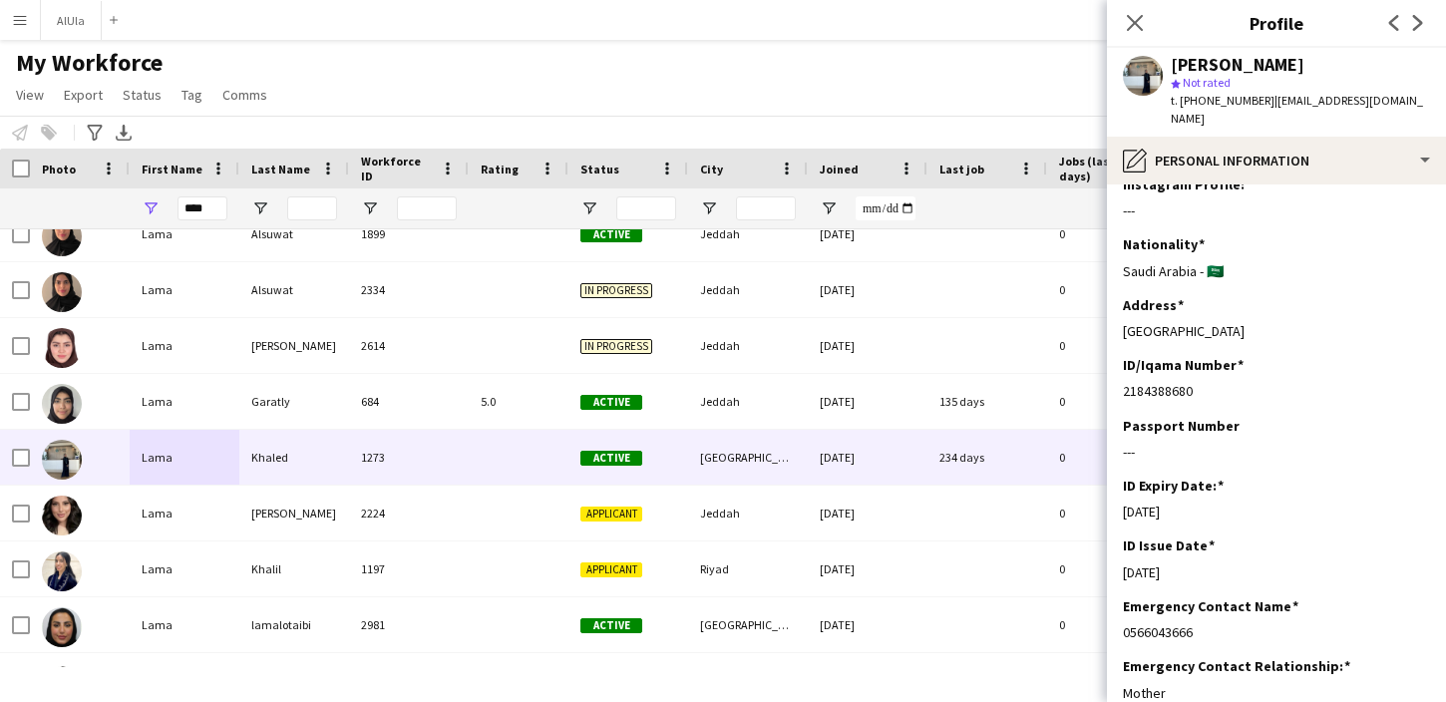
scroll to position [368, 0]
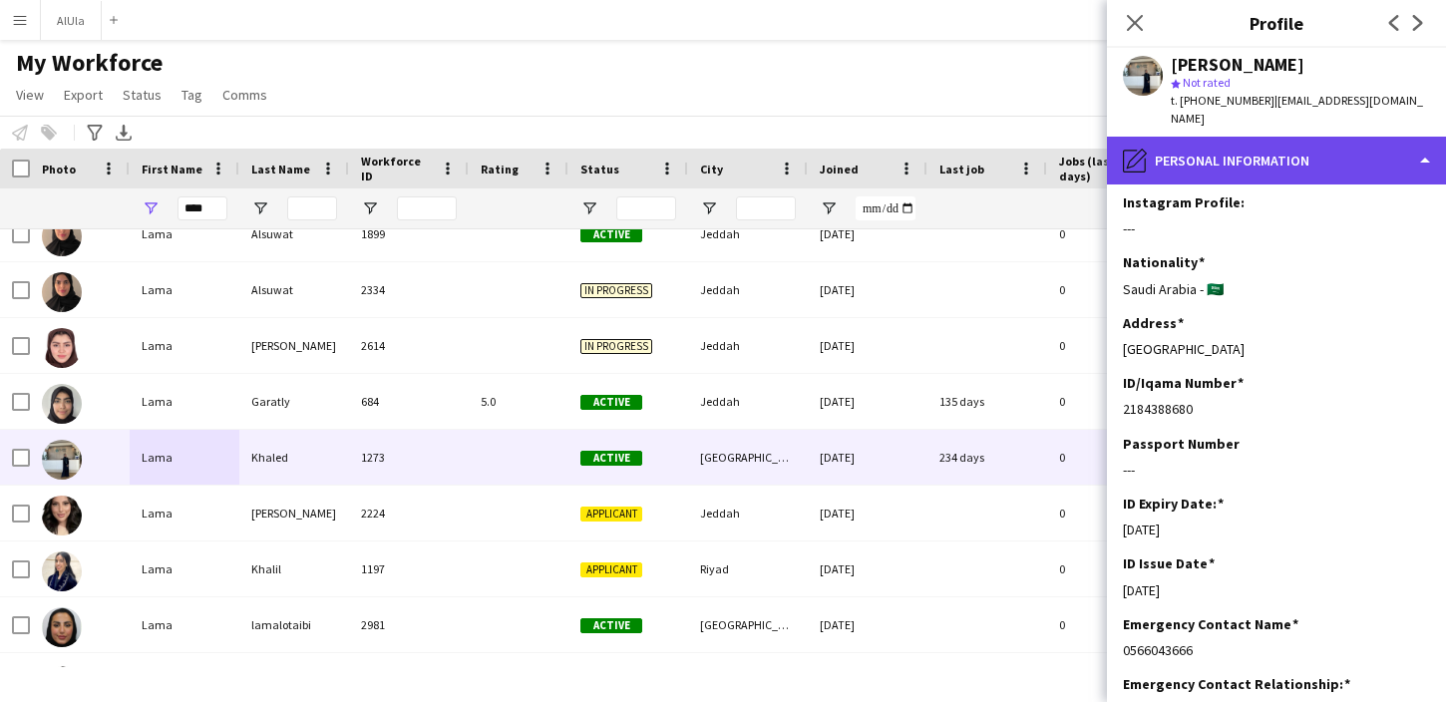
click at [1289, 152] on div "pencil4 Personal Information" at bounding box center [1276, 161] width 339 height 48
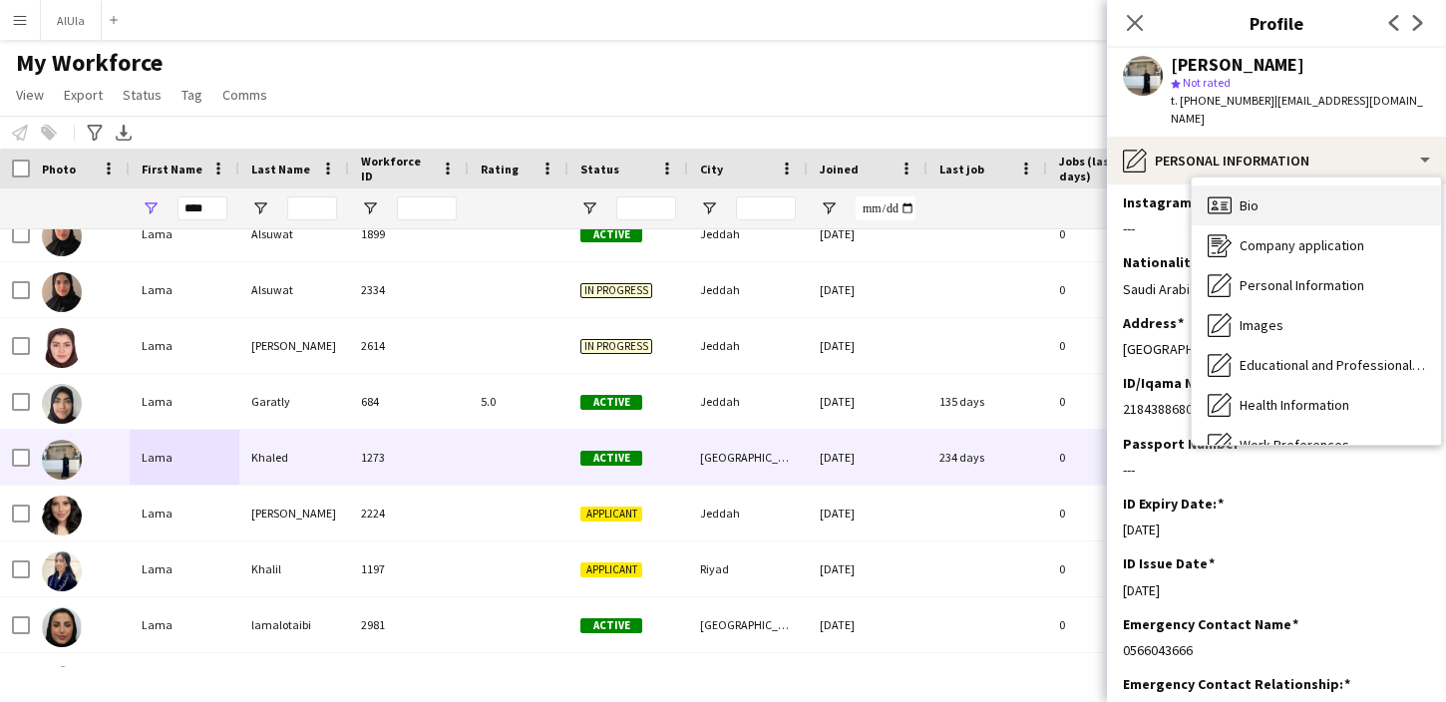
click at [1256, 196] on span "Bio" at bounding box center [1248, 205] width 19 height 18
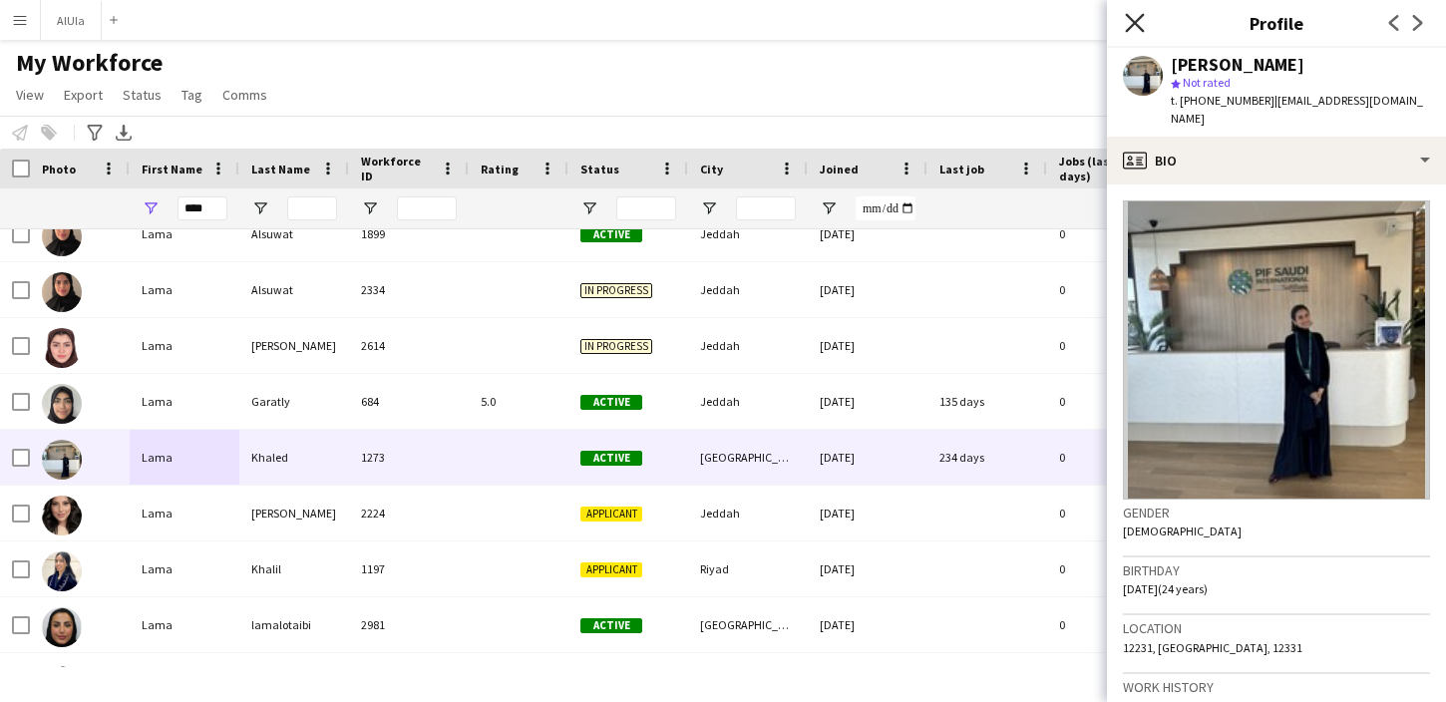
click at [1134, 32] on icon "Close pop-in" at bounding box center [1134, 22] width 19 height 19
